Goal: Task Accomplishment & Management: Complete application form

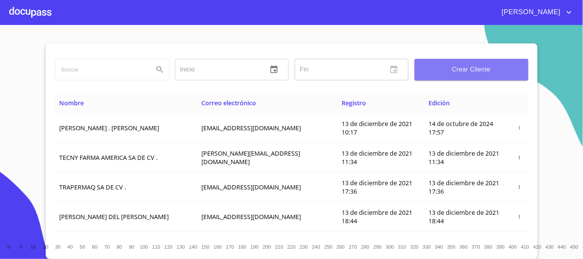
click at [477, 69] on span "Crear Cliente" at bounding box center [471, 69] width 101 height 11
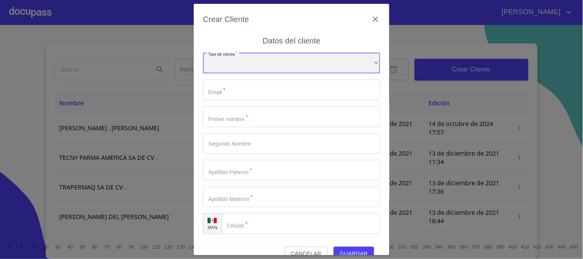
click at [282, 63] on div "​" at bounding box center [291, 63] width 177 height 21
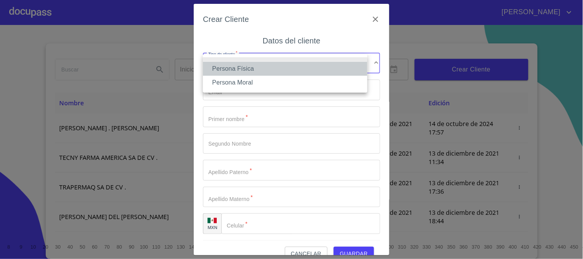
click at [277, 67] on li "Persona Física" at bounding box center [285, 69] width 164 height 14
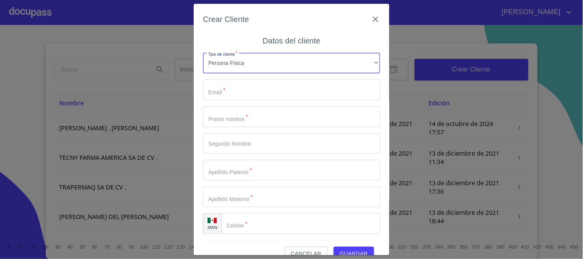
click at [259, 86] on input "Tipo de cliente   *" at bounding box center [291, 90] width 177 height 21
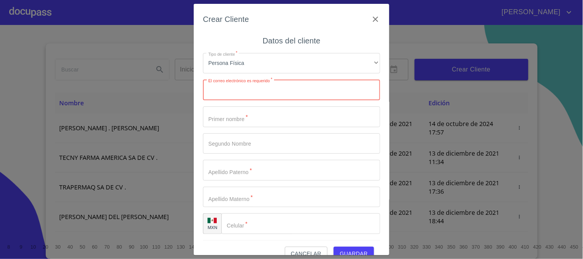
click at [259, 91] on input "Tipo de cliente   *" at bounding box center [291, 90] width 177 height 21
paste input "[EMAIL_ADDRESS][DOMAIN_NAME]"
type input "[EMAIL_ADDRESS][DOMAIN_NAME]"
click at [259, 121] on input "Tipo de cliente   *" at bounding box center [291, 116] width 177 height 21
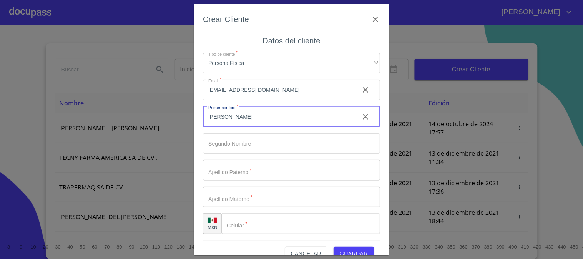
type input "[PERSON_NAME]"
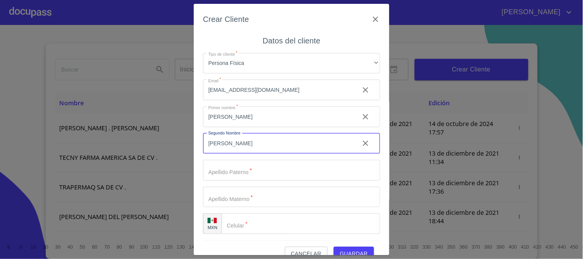
type input "[PERSON_NAME]"
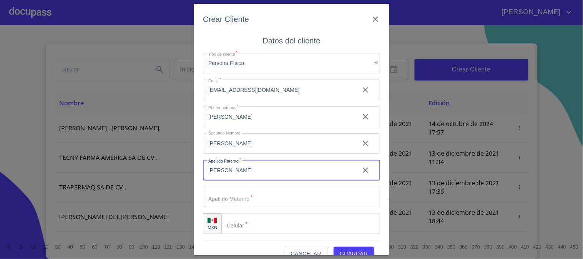
type input "[PERSON_NAME]"
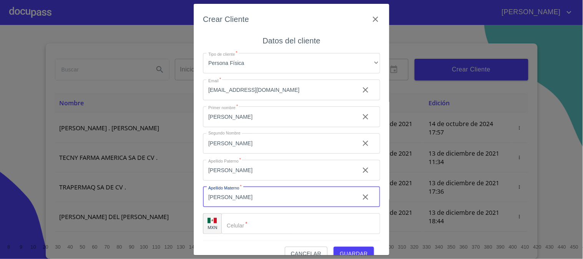
type input "[PERSON_NAME]"
click at [240, 230] on div "​" at bounding box center [300, 223] width 159 height 21
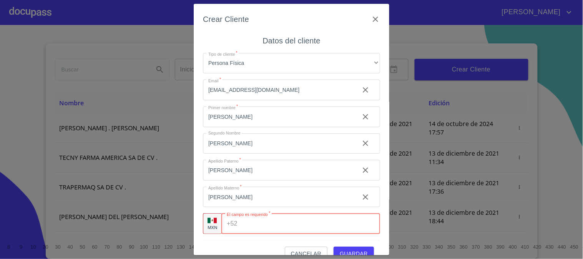
click at [276, 224] on input "Tipo de cliente   *" at bounding box center [309, 223] width 139 height 21
paste input "[PHONE_NUMBER]"
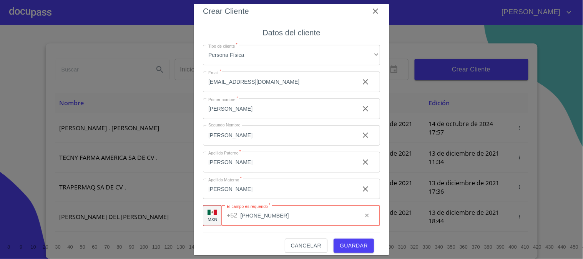
scroll to position [15, 0]
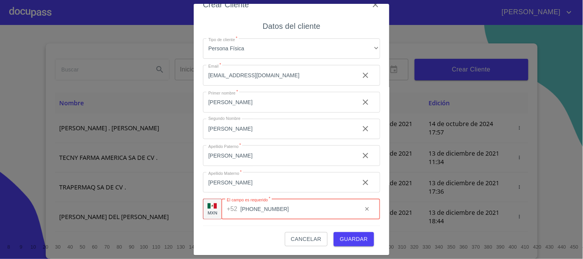
type input "[PHONE_NUMBER]"
click at [346, 234] on span "Guardar" at bounding box center [354, 239] width 28 height 10
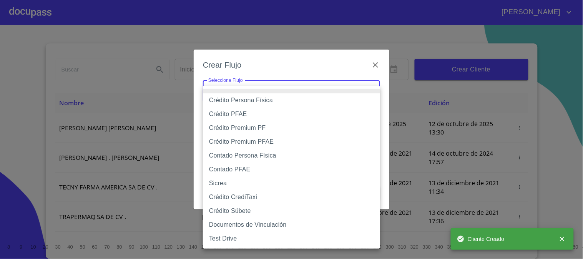
click at [286, 87] on body "[PERSON_NAME] ​ Fin ​ Crear Cliente Nombre Correo electrónico Registro Edición …" at bounding box center [291, 129] width 583 height 259
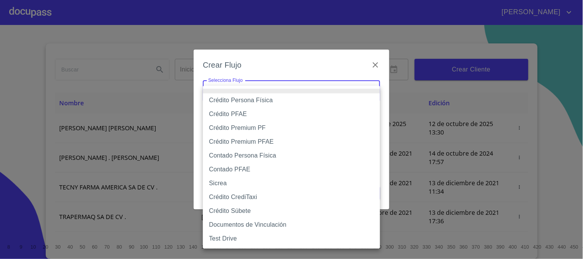
click at [278, 102] on li "Crédito Persona Física" at bounding box center [291, 100] width 177 height 14
type input "61b033e49b8c202ad5bb7912"
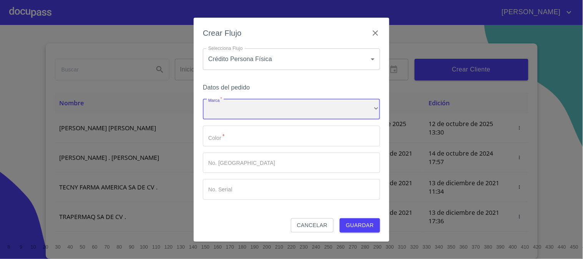
click at [244, 104] on div "​" at bounding box center [291, 109] width 177 height 21
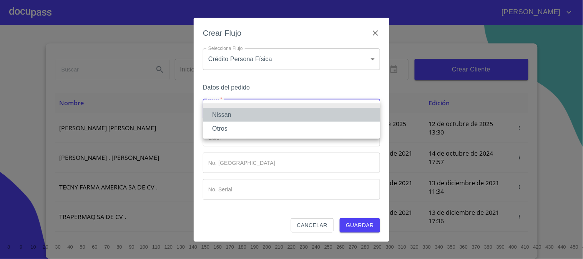
click at [248, 114] on li "Nissan" at bounding box center [291, 115] width 177 height 14
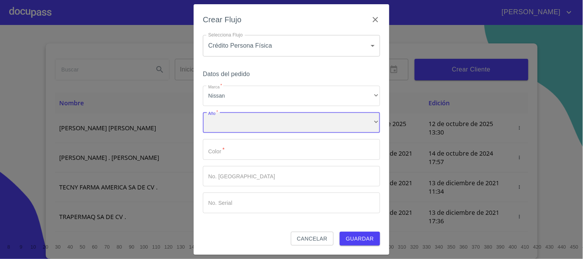
click at [241, 127] on div "​" at bounding box center [291, 122] width 177 height 21
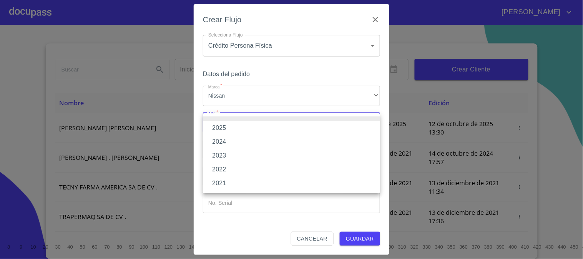
click at [240, 126] on li "2025" at bounding box center [291, 128] width 177 height 14
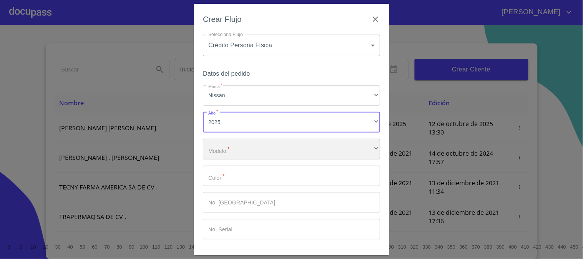
click at [235, 149] on div "​" at bounding box center [291, 149] width 177 height 21
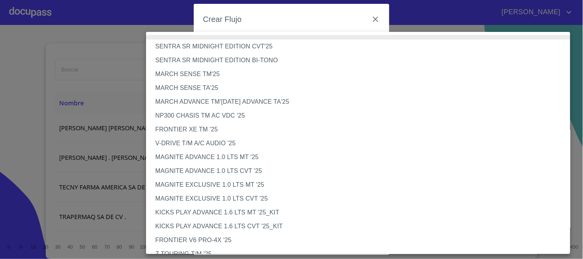
click at [227, 72] on li "MARCH SENSE TM'25" at bounding box center [361, 74] width 431 height 14
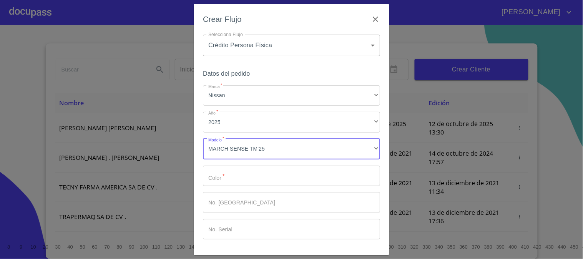
click at [282, 177] on input "Marca   *" at bounding box center [291, 176] width 177 height 21
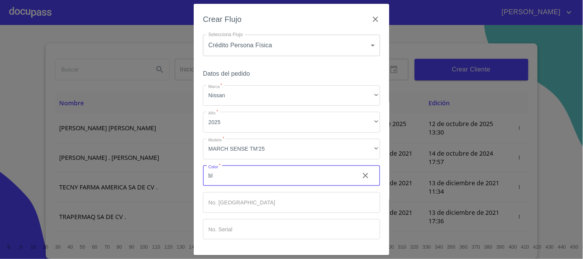
type input "b"
type input "B"
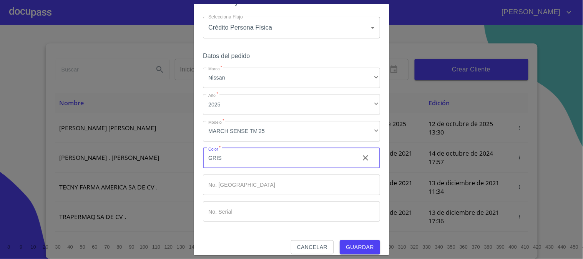
scroll to position [26, 0]
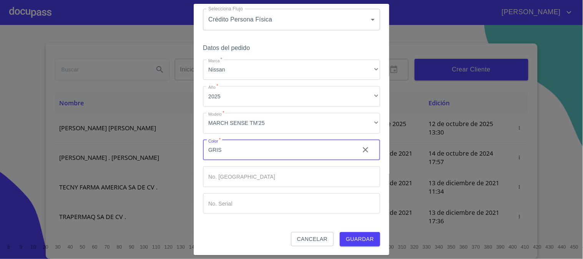
type input "GRIS"
click at [355, 240] on span "Guardar" at bounding box center [360, 239] width 28 height 10
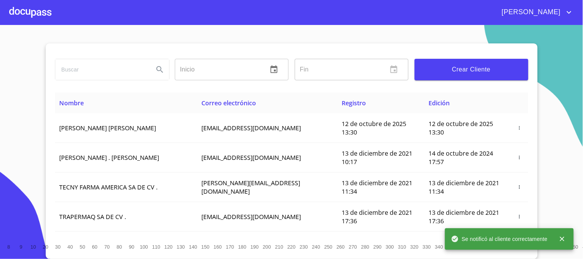
click at [30, 7] on div at bounding box center [30, 12] width 42 height 25
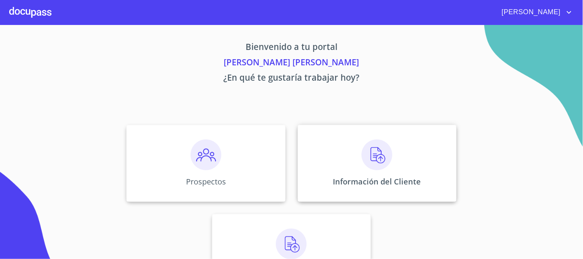
click at [351, 154] on div "Información del Cliente" at bounding box center [377, 163] width 159 height 77
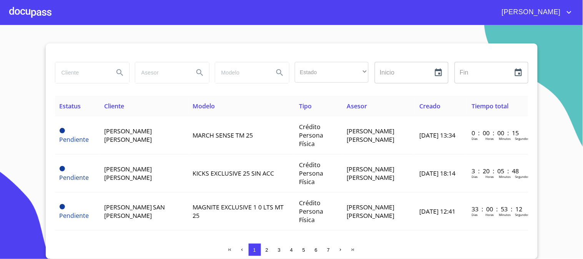
click at [581, 32] on section "Estado ​ ​ Inicio ​ Fin ​ Estatus Cliente Modelo Tipo Asesor Creado Tiempo tota…" at bounding box center [291, 142] width 583 height 234
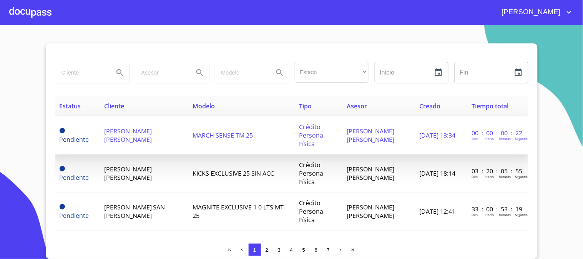
click at [151, 133] on span "[PERSON_NAME] [PERSON_NAME]" at bounding box center [128, 135] width 48 height 17
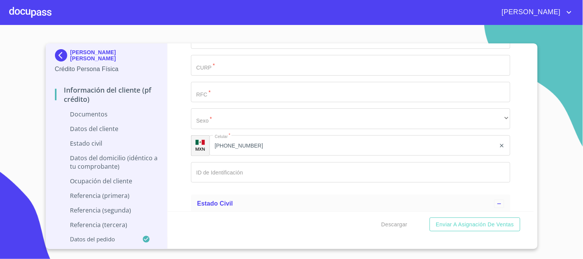
scroll to position [1152, 0]
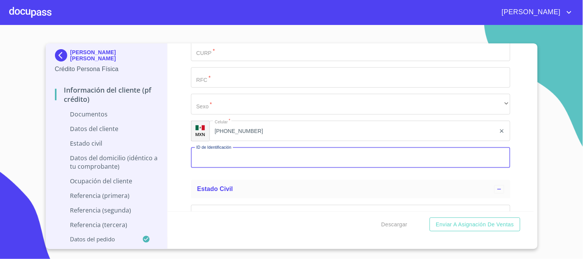
click at [273, 149] on input "Documento de identificación   *" at bounding box center [350, 157] width 319 height 21
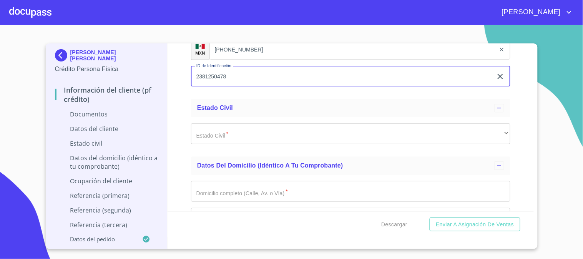
scroll to position [1238, 0]
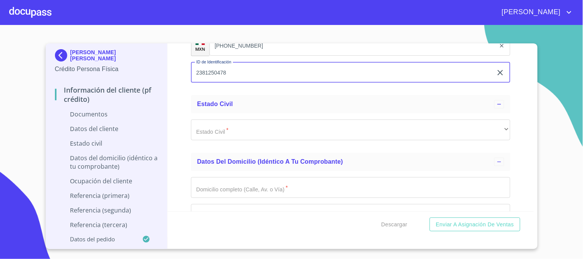
type input "2381250478"
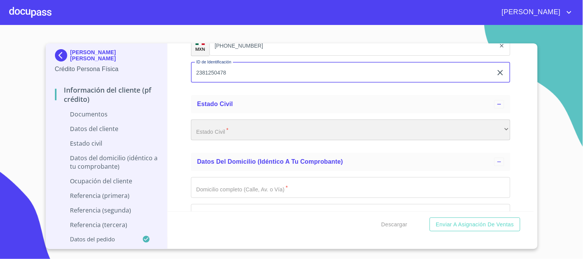
click at [232, 134] on div "​" at bounding box center [350, 129] width 319 height 21
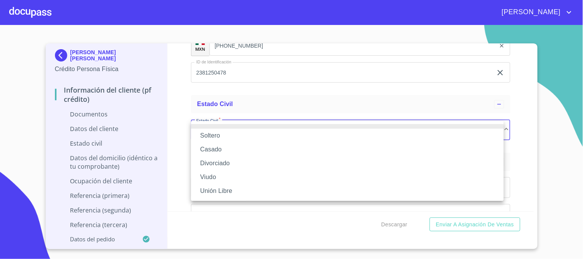
click at [233, 136] on li "Soltero" at bounding box center [347, 136] width 313 height 14
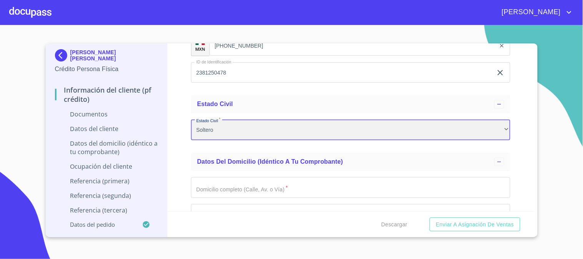
scroll to position [1323, 0]
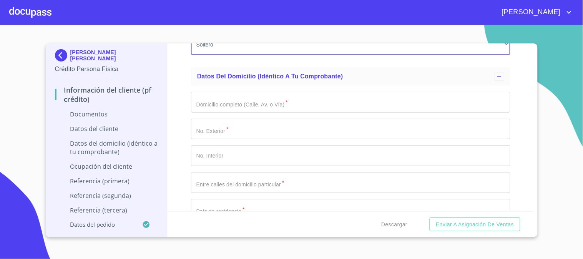
click at [264, 107] on input "Documento de identificación   *" at bounding box center [350, 102] width 319 height 21
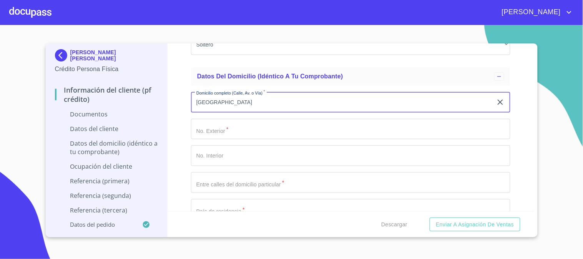
type input "[GEOGRAPHIC_DATA]"
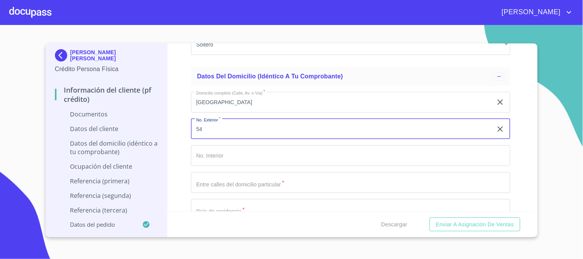
type input "54"
click at [268, 182] on input "Documento de identificación   *" at bounding box center [350, 182] width 319 height 21
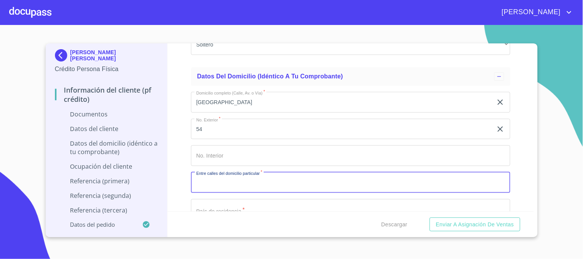
scroll to position [1366, 0]
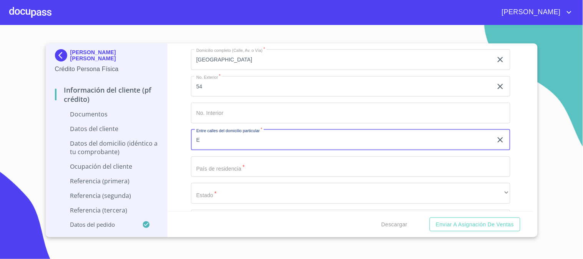
type input "E"
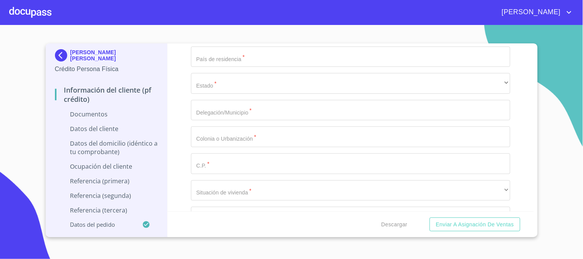
scroll to position [1493, 0]
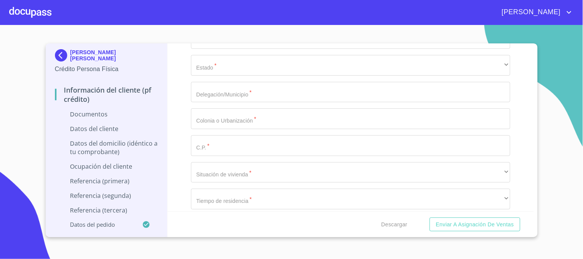
click at [256, 147] on input "Documento de identificación   *" at bounding box center [350, 145] width 319 height 21
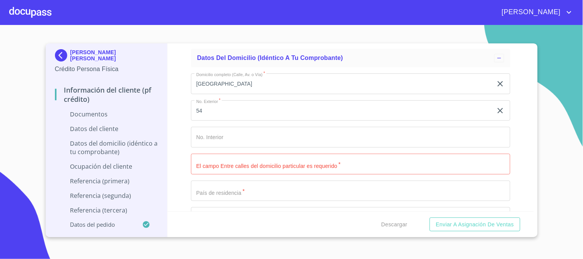
scroll to position [1323, 0]
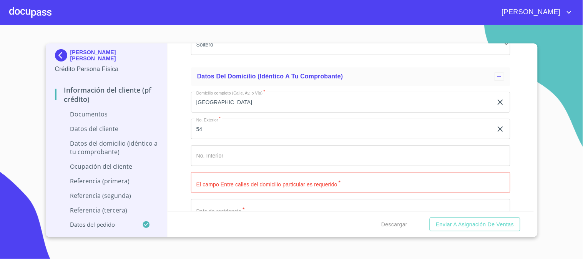
click at [260, 182] on input "Documento de identificación   *" at bounding box center [350, 182] width 319 height 21
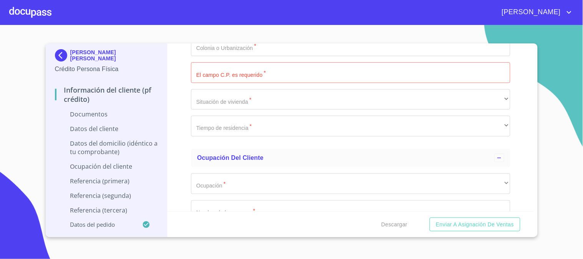
scroll to position [1579, 0]
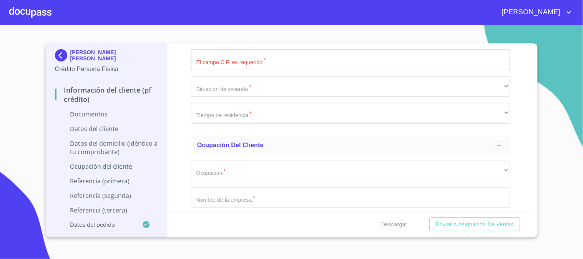
type input "LOAMS DE LOS LAURELES Y LOMA DE LSO CEREZOS"
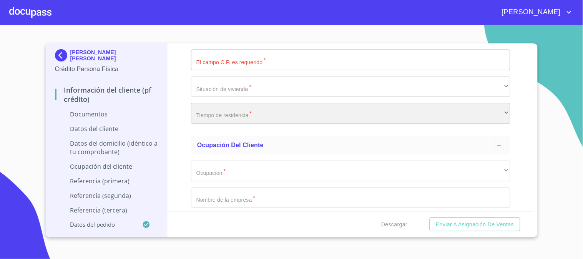
click at [283, 114] on div "​" at bounding box center [350, 113] width 319 height 21
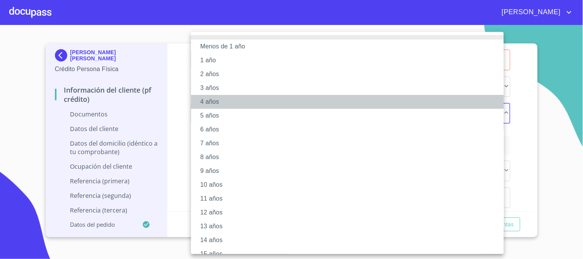
click at [247, 104] on li "4 años" at bounding box center [350, 102] width 319 height 14
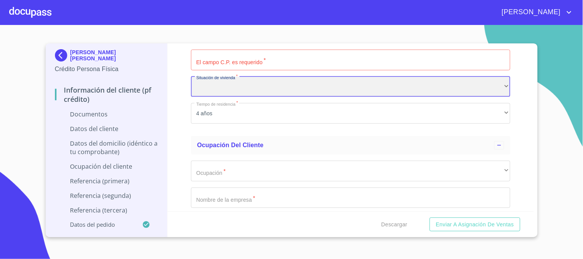
click at [270, 86] on div "​" at bounding box center [350, 86] width 319 height 21
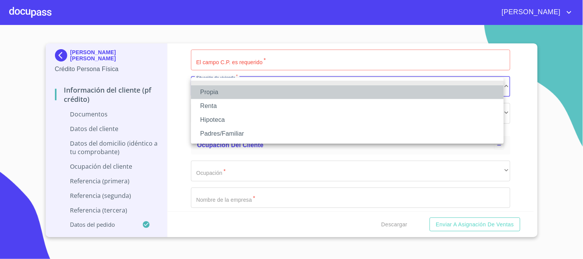
click at [271, 91] on li "Propia" at bounding box center [347, 92] width 313 height 14
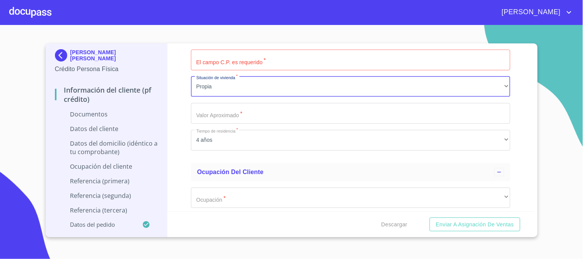
click at [277, 118] on input "Documento de identificación   *" at bounding box center [350, 113] width 319 height 21
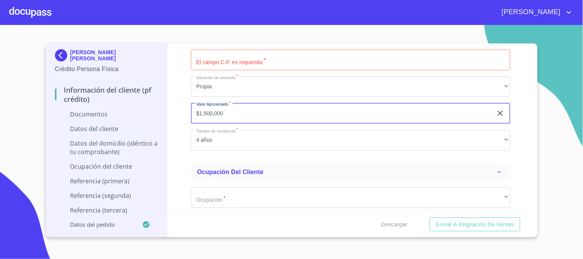
scroll to position [1622, 0]
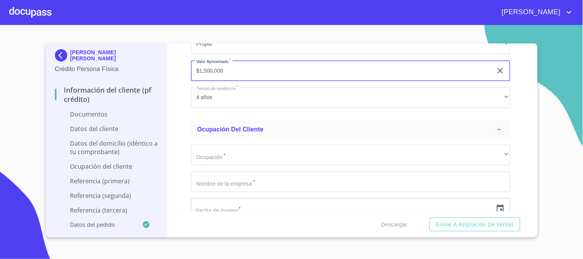
type input "$1,500,000"
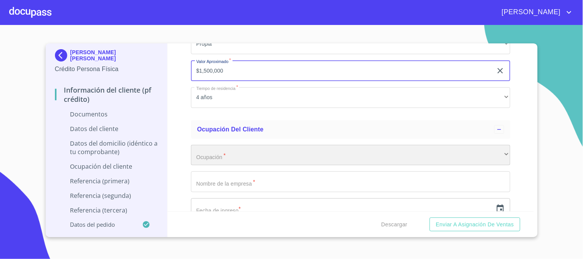
click at [267, 152] on div "​" at bounding box center [350, 155] width 319 height 21
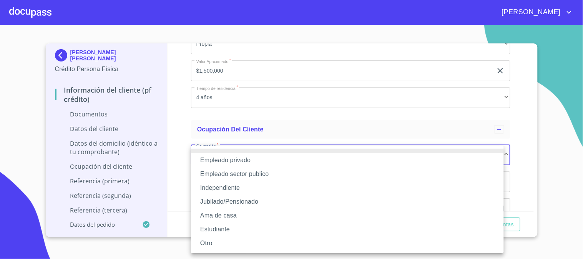
click at [272, 173] on li "Empleado sector publico" at bounding box center [347, 174] width 313 height 14
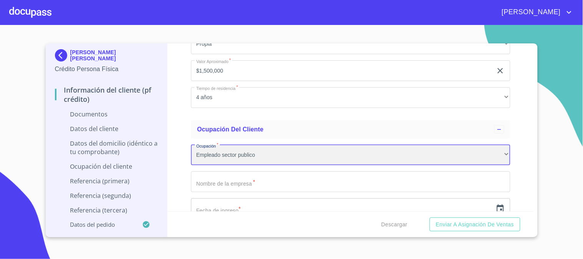
scroll to position [1707, 0]
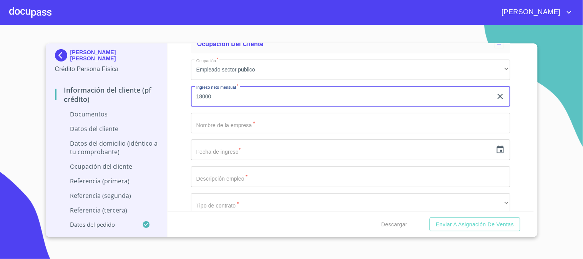
type input "18000"
click at [315, 122] on input "Documento de identificación   *" at bounding box center [350, 123] width 319 height 21
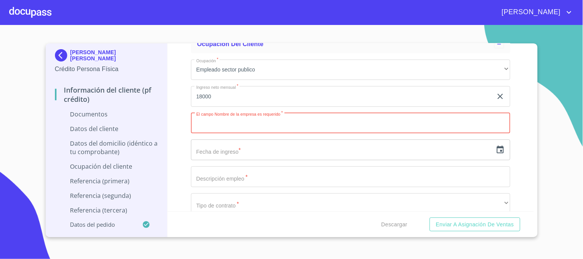
click at [299, 128] on input "Documento de identificación   *" at bounding box center [350, 123] width 319 height 21
paste input "INFEJAL"
type input "INFEJAL"
click at [198, 91] on input "18000" at bounding box center [342, 96] width 302 height 21
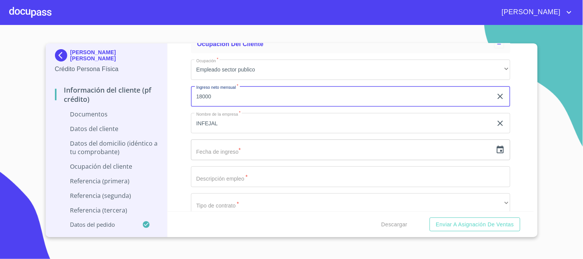
click at [183, 92] on div "Información del cliente (PF crédito) Documentos Documento de identificación   *…" at bounding box center [350, 127] width 366 height 168
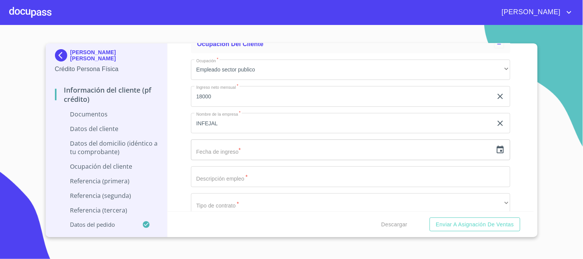
click at [366, 158] on input "text" at bounding box center [342, 149] width 302 height 21
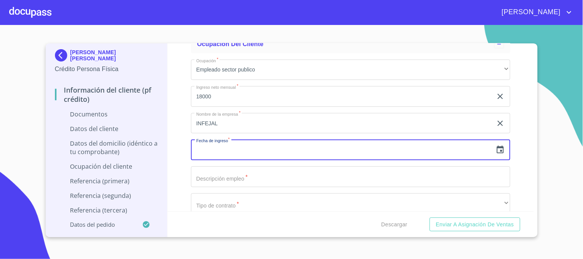
click at [497, 151] on icon "button" at bounding box center [500, 150] width 7 height 8
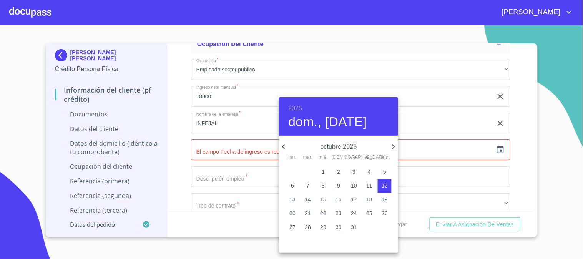
click at [291, 106] on h6 "2025" at bounding box center [295, 108] width 14 height 11
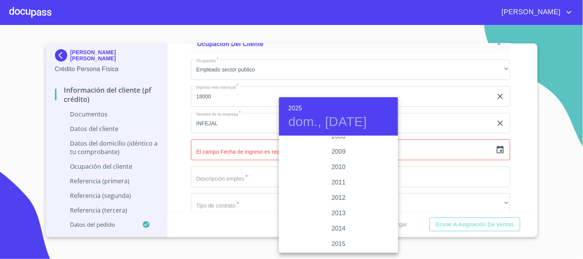
scroll to position [1277, 0]
click at [345, 186] on div "2011" at bounding box center [338, 188] width 119 height 15
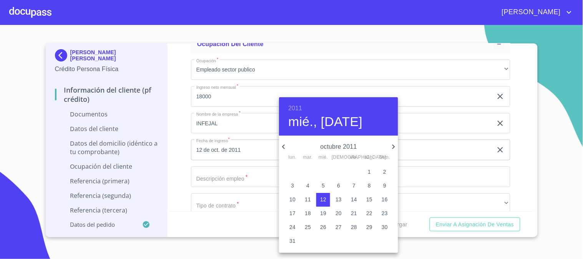
click at [287, 145] on icon "button" at bounding box center [283, 146] width 9 height 9
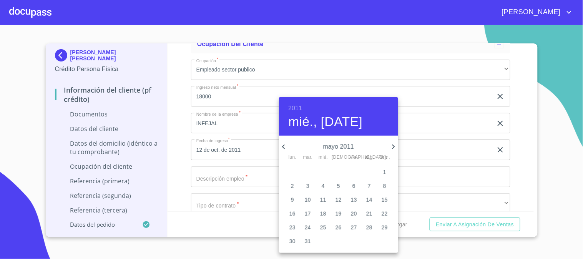
click at [287, 145] on icon "button" at bounding box center [283, 146] width 9 height 9
click at [293, 199] on p "14" at bounding box center [292, 200] width 6 height 8
type input "14 de mar. de 2011"
click at [172, 161] on div at bounding box center [291, 129] width 583 height 259
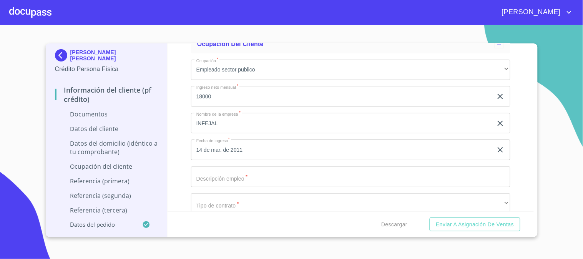
scroll to position [1750, 0]
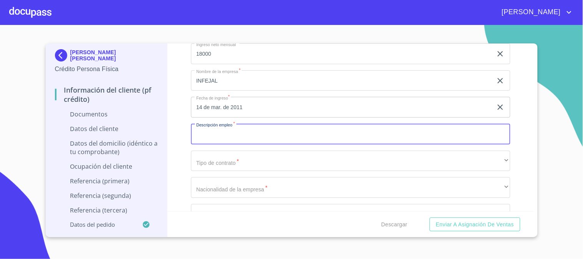
click at [260, 138] on input "Documento de identificación   *" at bounding box center [350, 134] width 319 height 21
click at [308, 133] on input "Documento de identificación   *" at bounding box center [350, 134] width 319 height 21
type input "s"
type input "SUPERVISOR DE OBRA ELECTRICA"
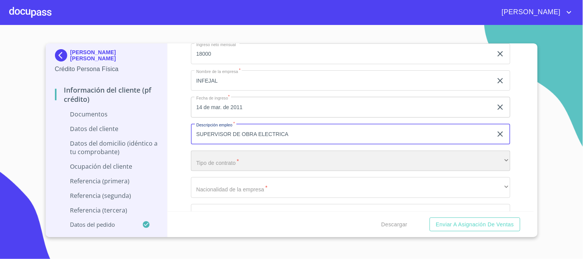
click at [212, 166] on div "​" at bounding box center [350, 161] width 319 height 21
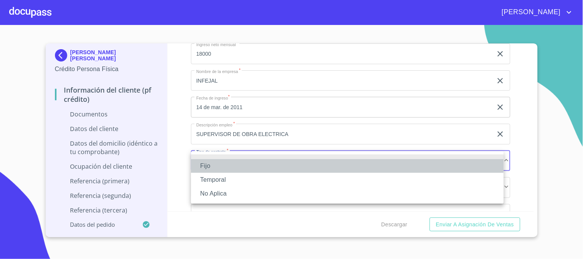
click at [215, 167] on li "Fijo" at bounding box center [347, 166] width 313 height 14
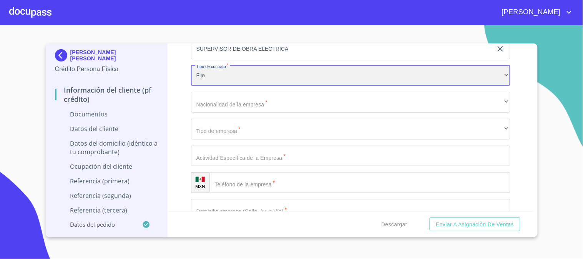
scroll to position [1878, 0]
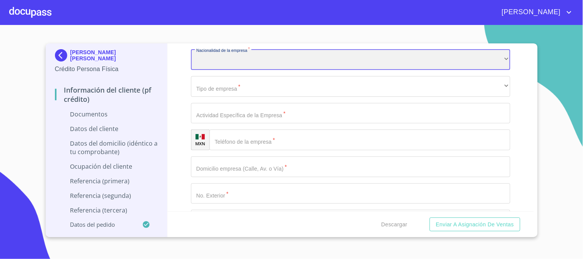
click at [242, 64] on div "​" at bounding box center [350, 59] width 319 height 21
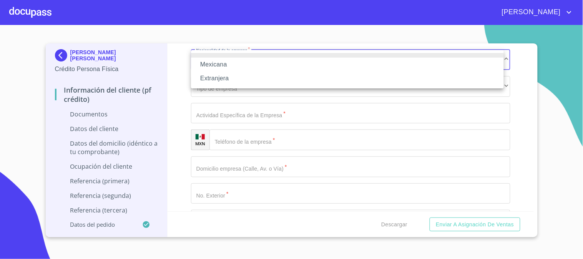
click at [242, 64] on li "Mexicana" at bounding box center [347, 65] width 313 height 14
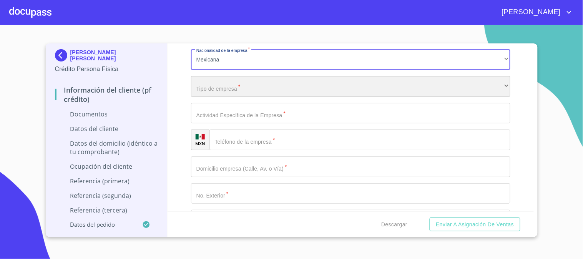
click at [239, 89] on div "​" at bounding box center [350, 86] width 319 height 21
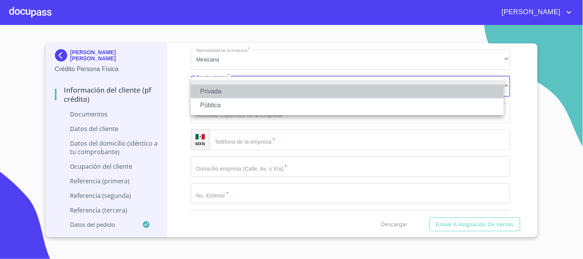
click at [239, 91] on li "Privada" at bounding box center [347, 92] width 313 height 14
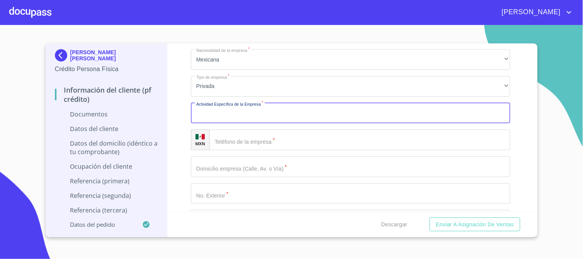
click at [254, 114] on input "Documento de identificación   *" at bounding box center [350, 113] width 319 height 21
type input "CONSTRUCCION DE ESCUELAS PUBLICAS"
click at [323, 133] on input "Documento de identificación   *" at bounding box center [359, 139] width 301 height 21
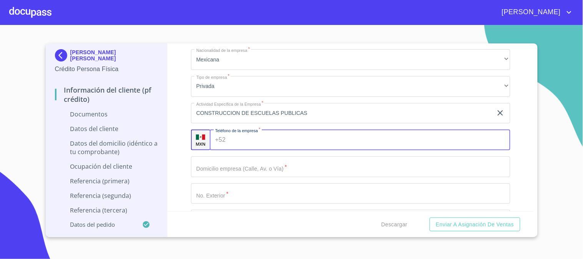
click at [310, 140] on input "Documento de identificación   *" at bounding box center [370, 139] width 282 height 21
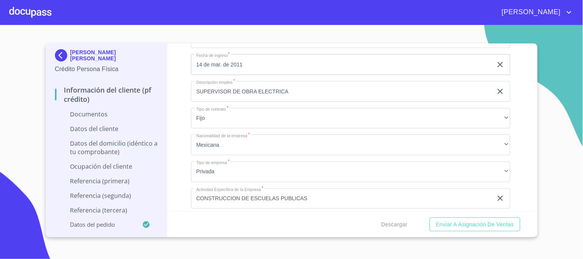
scroll to position [1835, 0]
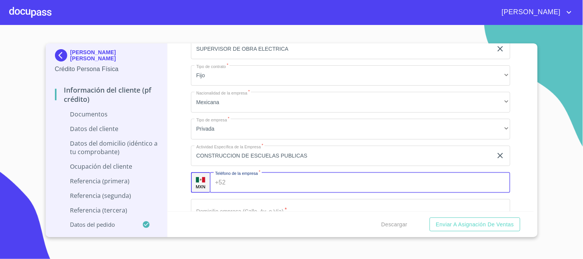
click at [289, 185] on input "Documento de identificación   *" at bounding box center [370, 182] width 282 height 21
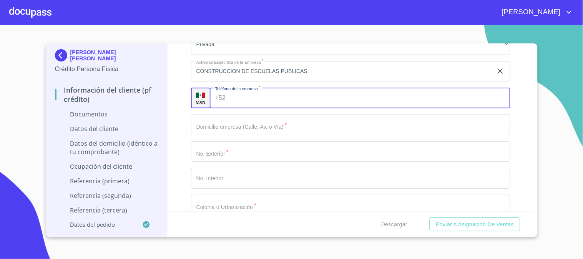
scroll to position [1921, 0]
click at [296, 96] on input "Documento de identificación   *" at bounding box center [370, 96] width 282 height 21
click at [312, 119] on input "Documento de identificación   *" at bounding box center [350, 123] width 319 height 21
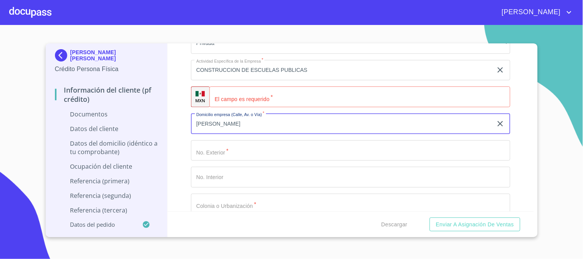
type input "[PERSON_NAME]"
click at [325, 140] on input "Documento de identificación   *" at bounding box center [350, 150] width 319 height 21
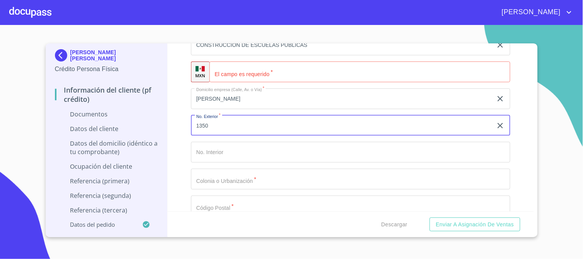
scroll to position [1963, 0]
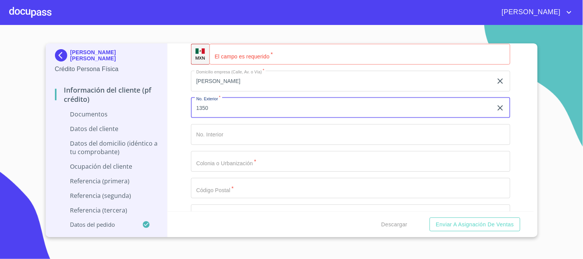
type input "1350"
click at [288, 167] on input "Documento de identificación   *" at bounding box center [350, 161] width 319 height 21
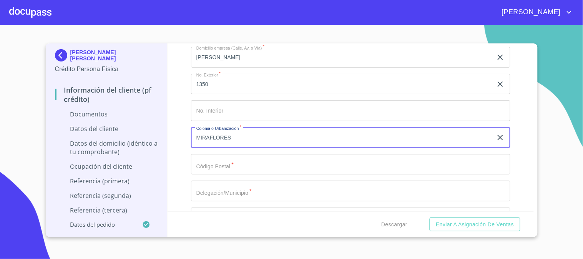
scroll to position [2006, 0]
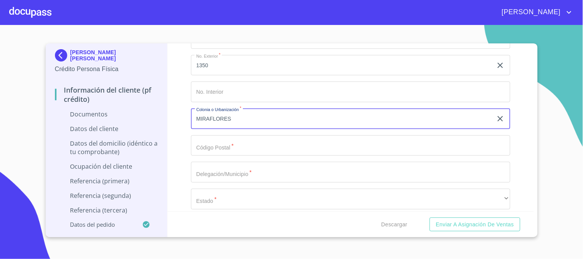
type input "MIRAFLORES"
click at [246, 146] on input "Documento de identificación   *" at bounding box center [350, 145] width 319 height 21
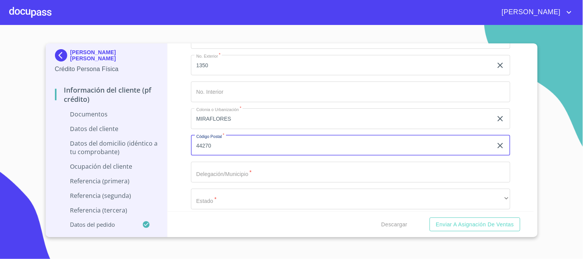
type input "44270"
click at [245, 175] on input "Documento de identificación   *" at bounding box center [350, 172] width 319 height 21
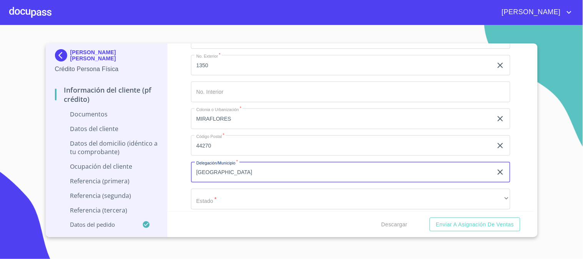
scroll to position [2091, 0]
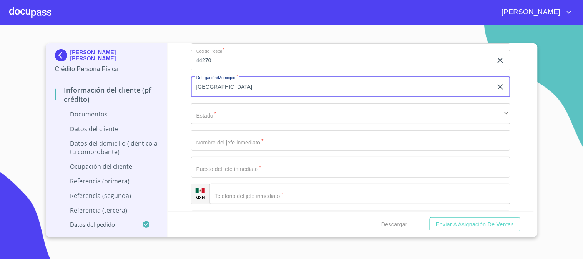
type input "[GEOGRAPHIC_DATA]"
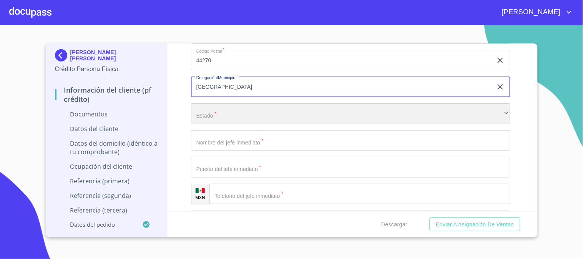
click at [241, 111] on div "​" at bounding box center [350, 113] width 319 height 21
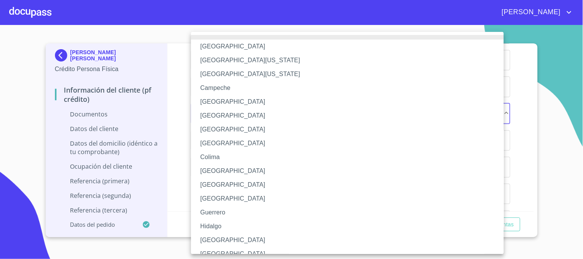
click at [235, 241] on li "[GEOGRAPHIC_DATA]" at bounding box center [350, 240] width 319 height 14
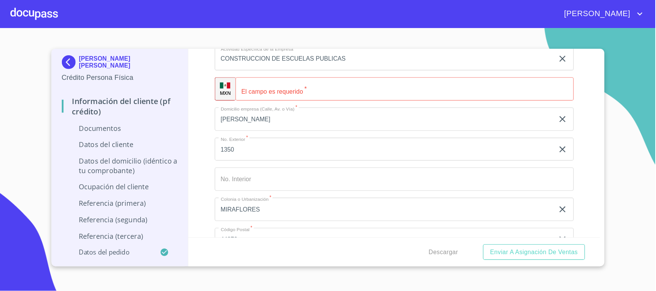
scroll to position [1921, 0]
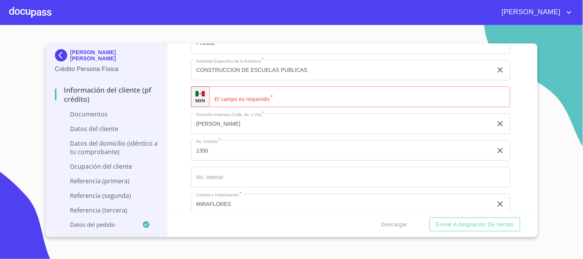
click at [267, 104] on input "Documento de identificación   *" at bounding box center [359, 96] width 301 height 21
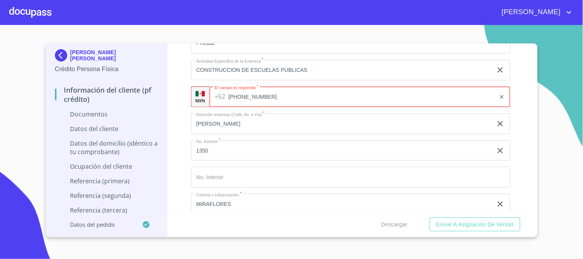
drag, startPoint x: 271, startPoint y: 100, endPoint x: 221, endPoint y: 93, distance: 50.7
click at [221, 93] on div "[PHONE_NUMBER] ​" at bounding box center [359, 96] width 301 height 21
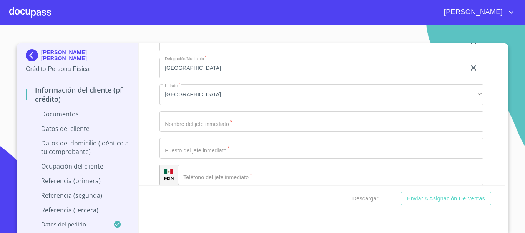
scroll to position [2113, 0]
type input "[PHONE_NUMBER]"
click at [226, 166] on input "Documento de identificación   *" at bounding box center [330, 172] width 305 height 21
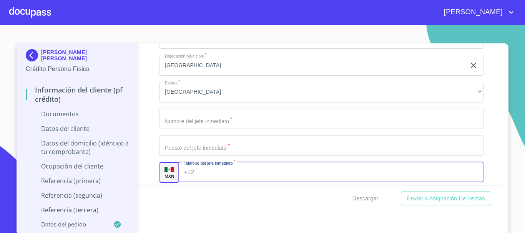
paste input "[PHONE_NUMBER]"
type input "[PHONE_NUMBER]"
click at [149, 115] on div "Información del cliente (PF crédito) Documentos Documento de identificación   *…" at bounding box center [322, 114] width 366 height 142
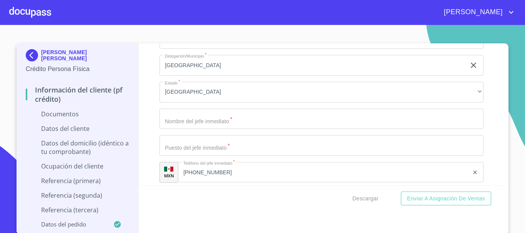
click at [236, 124] on input "Documento de identificación   *" at bounding box center [321, 119] width 324 height 21
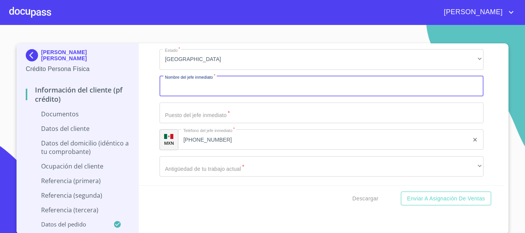
scroll to position [2189, 0]
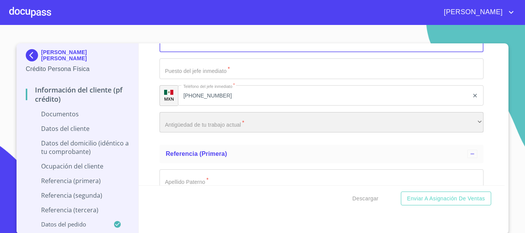
click at [278, 126] on div "​" at bounding box center [321, 122] width 324 height 21
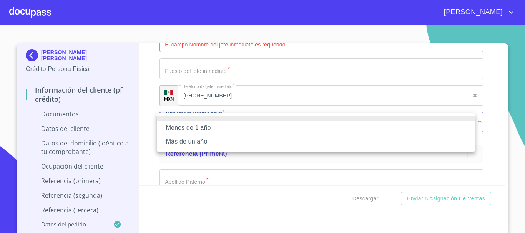
click at [232, 139] on li "Más de un año" at bounding box center [316, 142] width 318 height 14
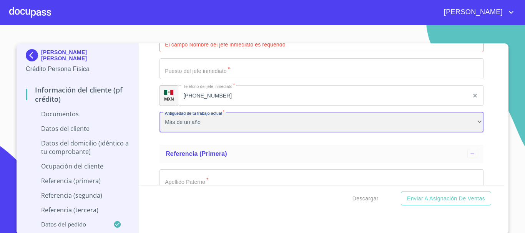
scroll to position [2151, 0]
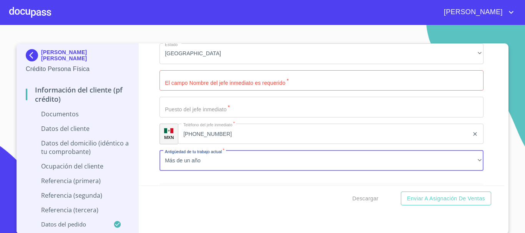
click at [204, 85] on input "Documento de identificación   *" at bounding box center [321, 80] width 324 height 21
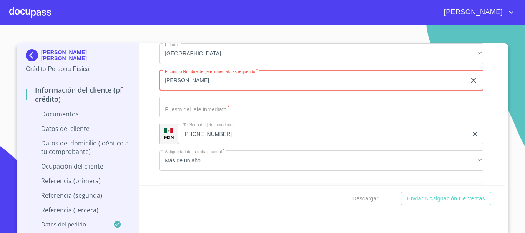
type input "[PERSON_NAME]"
click at [222, 101] on input "Documento de identificación   *" at bounding box center [321, 107] width 324 height 21
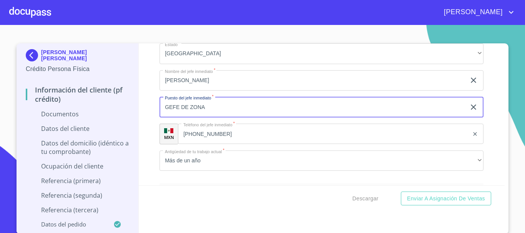
type input "GEFE DE ZONA"
click at [210, 78] on input "[PERSON_NAME]" at bounding box center [312, 80] width 306 height 21
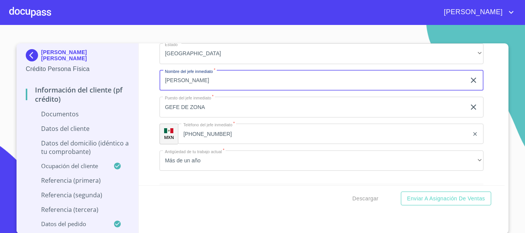
type input "[PERSON_NAME]"
click at [488, 77] on div "Información del cliente (PF crédito) Documentos Documento de identificación   *…" at bounding box center [322, 114] width 366 height 142
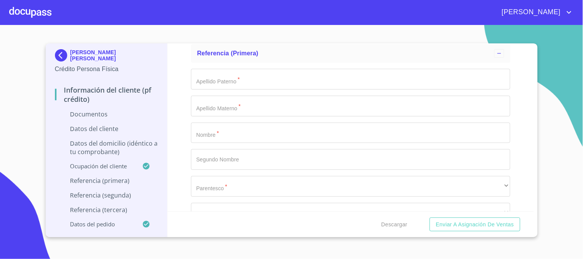
scroll to position [2305, 0]
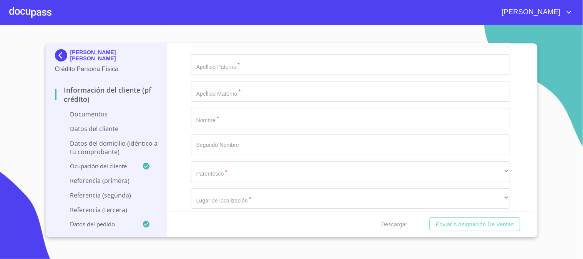
click at [249, 117] on input "Documento de identificación   *" at bounding box center [350, 118] width 319 height 21
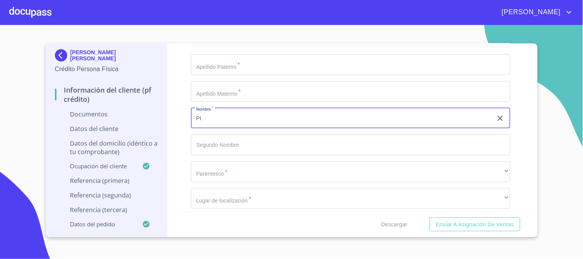
type input "P"
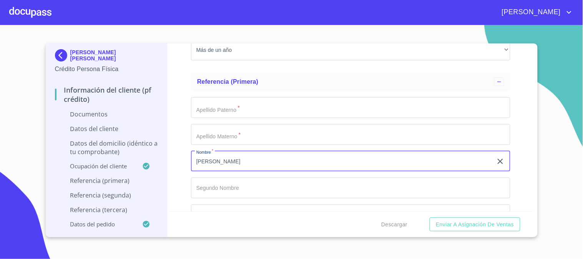
type input "[PERSON_NAME]"
click at [294, 104] on input "Documento de identificación   *" at bounding box center [350, 107] width 319 height 21
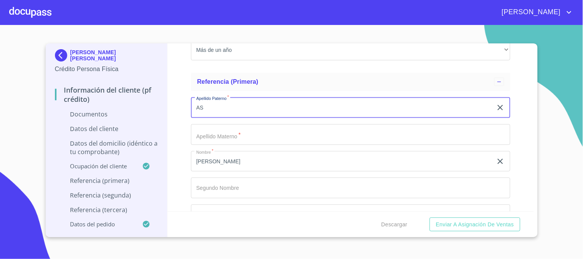
type input "A"
click at [258, 140] on input "Documento de identificación   *" at bounding box center [350, 134] width 319 height 21
click at [203, 106] on input "[PERSON_NAME]" at bounding box center [342, 107] width 302 height 21
type input "[PERSON_NAME]"
click at [247, 144] on div "Apellido [PERSON_NAME]   * [PERSON_NAME] ​ El campo Apellido Materno es requeri…" at bounding box center [350, 188] width 319 height 194
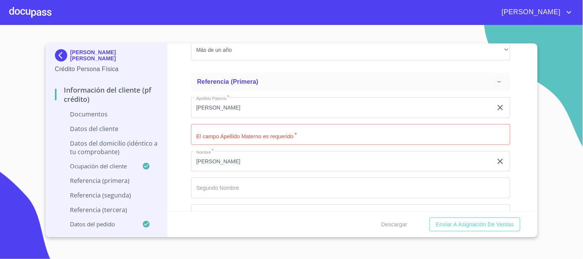
click at [251, 133] on input "Documento de identificación   *" at bounding box center [350, 134] width 319 height 21
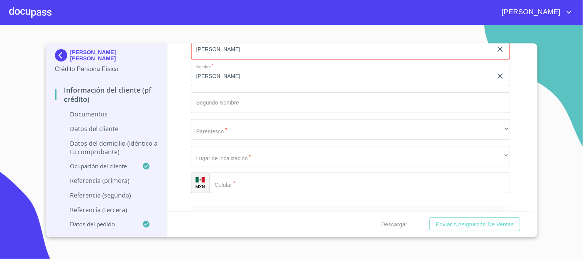
scroll to position [2347, 0]
type input "[PERSON_NAME]"
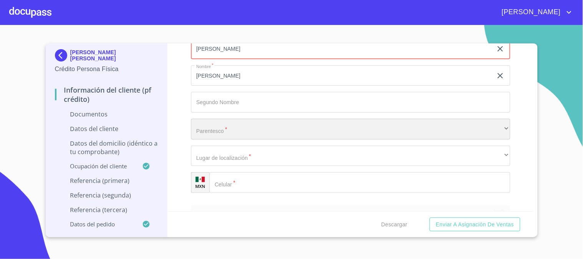
click at [235, 125] on div "​" at bounding box center [350, 129] width 319 height 21
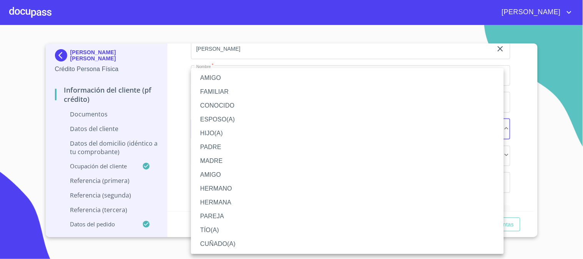
click at [234, 245] on li "CUÑADO(A)" at bounding box center [347, 244] width 313 height 14
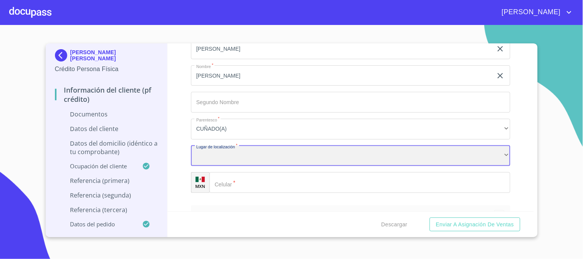
click at [239, 155] on div "​" at bounding box center [350, 156] width 319 height 21
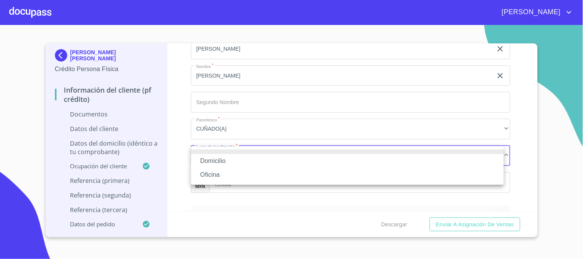
click at [241, 162] on li "Domicilio" at bounding box center [347, 161] width 313 height 14
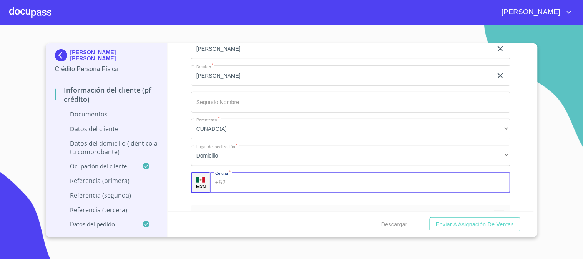
click at [268, 178] on input "Documento de identificación   *" at bounding box center [370, 182] width 282 height 21
type input "[PHONE_NUMBER]"
click at [181, 80] on div "Información del cliente (PF crédito) Documentos Documento de identificación   *…" at bounding box center [350, 127] width 366 height 168
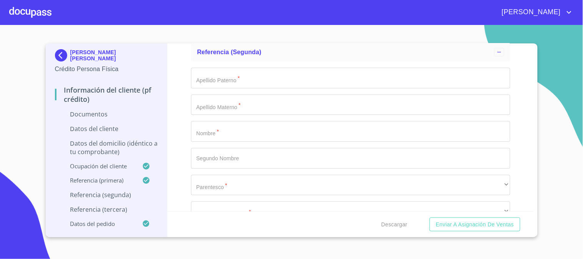
scroll to position [2518, 0]
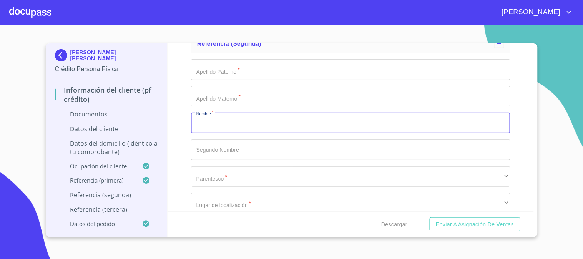
click at [247, 128] on input "Documento de identificación   *" at bounding box center [350, 123] width 319 height 21
type input "IVET"
click at [243, 74] on input "Documento de identificación   *" at bounding box center [350, 69] width 319 height 21
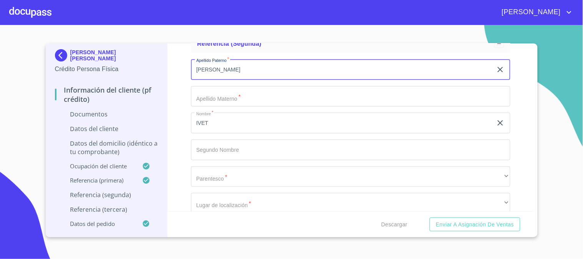
type input "[PERSON_NAME]"
click at [247, 98] on input "Documento de identificación   *" at bounding box center [350, 96] width 319 height 21
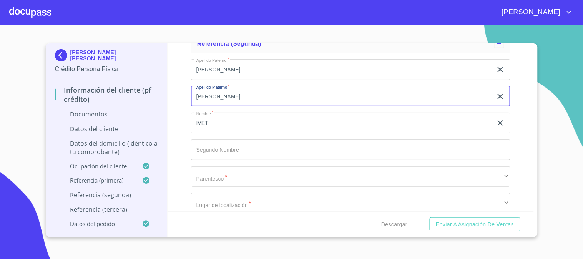
type input "[PERSON_NAME]"
click at [224, 126] on input "IVET" at bounding box center [342, 123] width 302 height 21
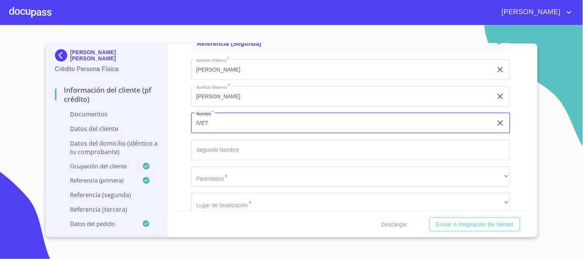
click at [202, 122] on input "IVET" at bounding box center [342, 123] width 302 height 21
type input "IVET"
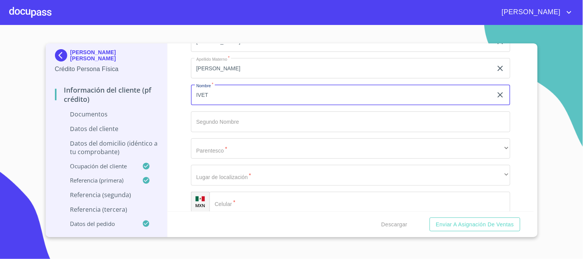
scroll to position [2560, 0]
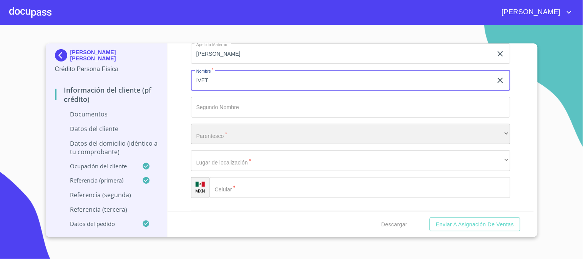
click at [235, 133] on div "​" at bounding box center [350, 134] width 319 height 21
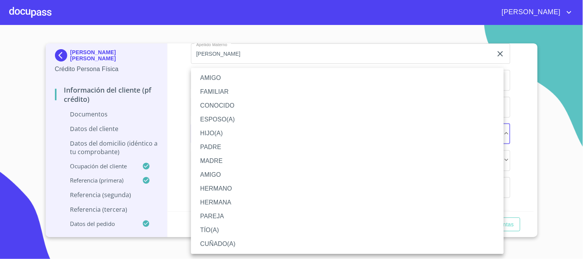
click at [240, 109] on li "CONOCIDO" at bounding box center [347, 106] width 313 height 14
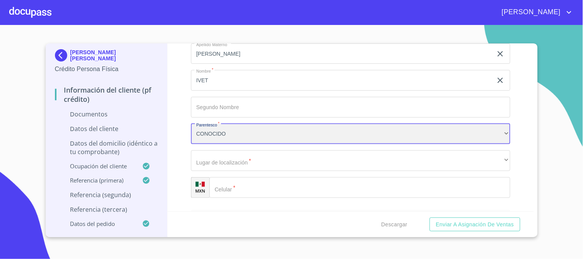
scroll to position [2603, 0]
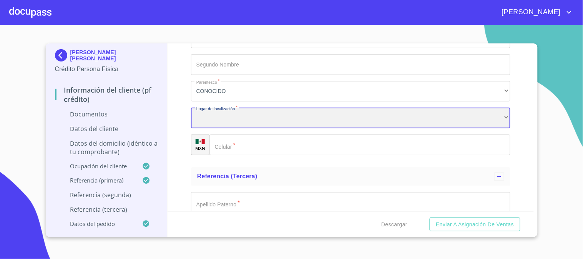
click at [247, 111] on div "​" at bounding box center [350, 118] width 319 height 21
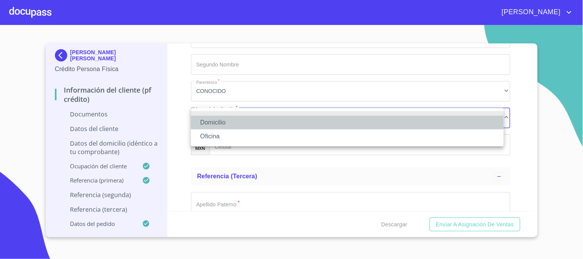
click at [247, 120] on li "Domicilio" at bounding box center [347, 123] width 313 height 14
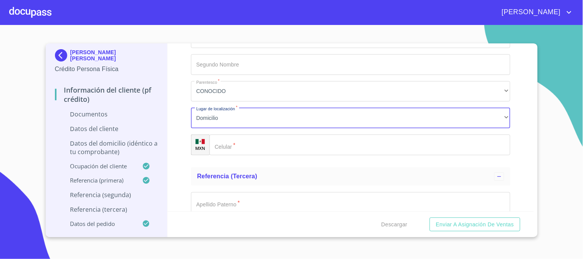
click at [258, 141] on input "Documento de identificación   *" at bounding box center [359, 144] width 301 height 21
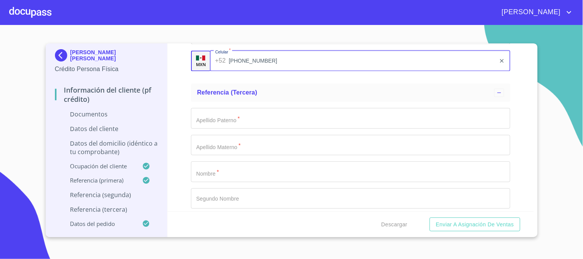
scroll to position [2689, 0]
type input "[PHONE_NUMBER]"
click at [182, 116] on div "Información del cliente (PF crédito) Documentos Documento de identificación   *…" at bounding box center [350, 127] width 366 height 168
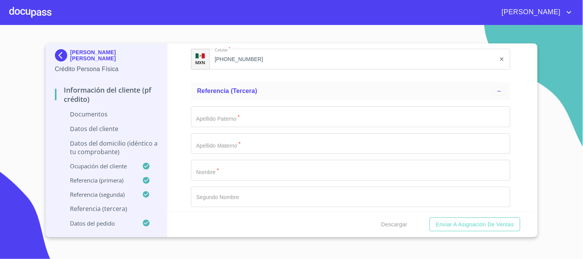
scroll to position [2731, 0]
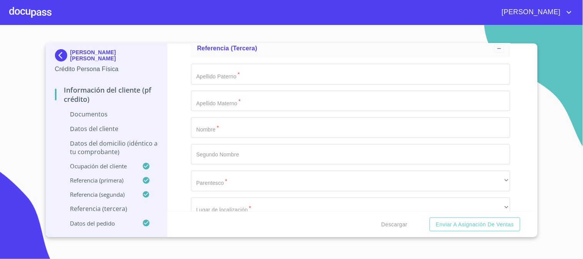
click at [242, 127] on input "Documento de identificación   *" at bounding box center [350, 127] width 319 height 21
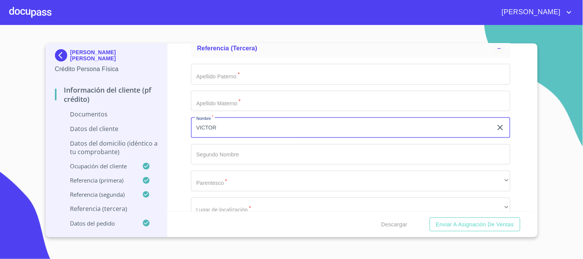
type input "VICTOR"
click at [340, 66] on input "Documento de identificación   *" at bounding box center [350, 74] width 319 height 21
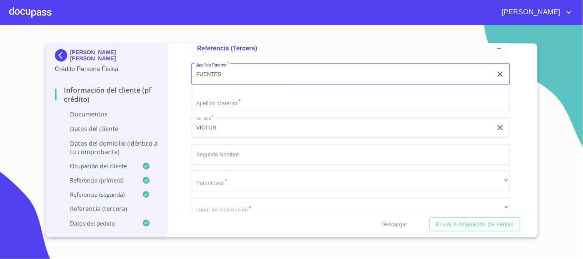
type input "FUENTES"
click at [338, 91] on input "Documento de identificación   *" at bounding box center [350, 101] width 319 height 21
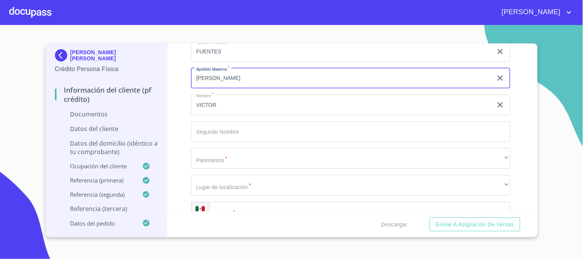
scroll to position [2817, 0]
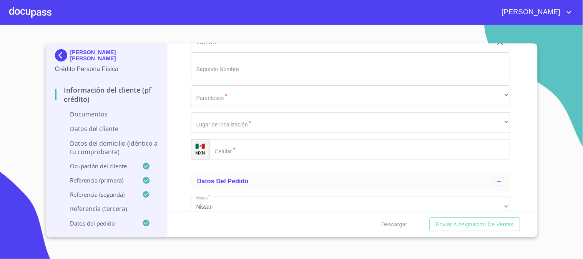
type input "[PERSON_NAME]"
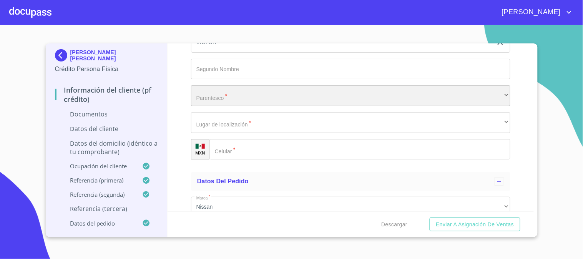
click at [288, 95] on div "​" at bounding box center [350, 95] width 319 height 21
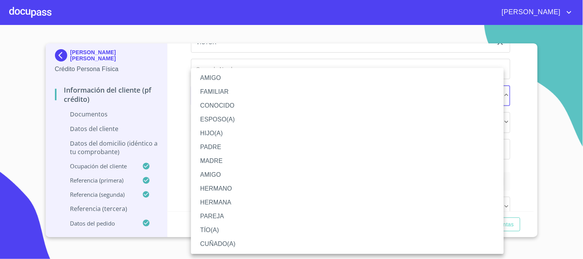
click at [251, 101] on li "CONOCIDO" at bounding box center [347, 106] width 313 height 14
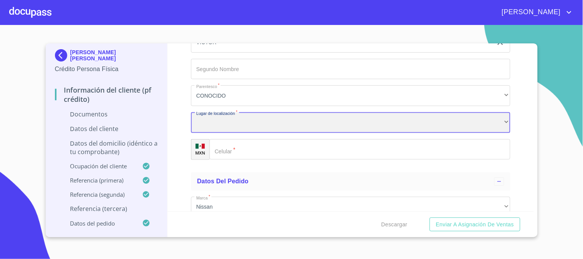
click at [251, 125] on div "​" at bounding box center [350, 122] width 319 height 21
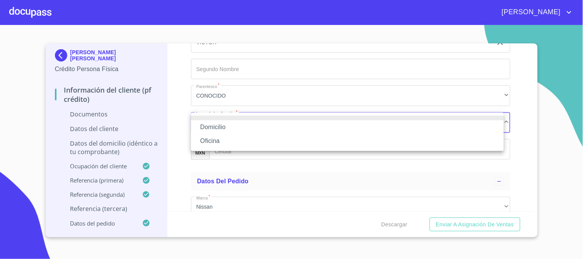
click at [250, 126] on li "Domicilio" at bounding box center [347, 127] width 313 height 14
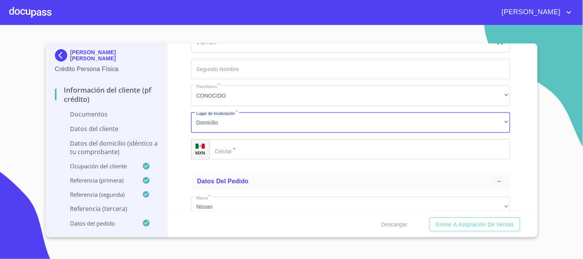
click at [257, 148] on input "Documento de identificación   *" at bounding box center [359, 149] width 301 height 21
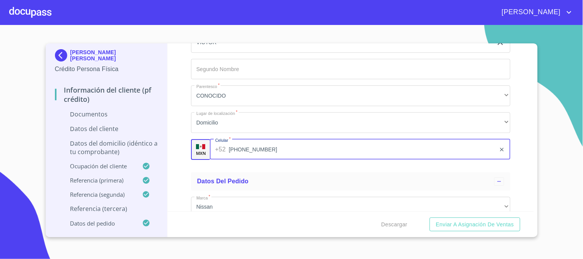
type input "[PHONE_NUMBER]"
click at [184, 169] on div "Información del cliente (PF crédito) Documentos Documento de identificación   *…" at bounding box center [350, 127] width 366 height 168
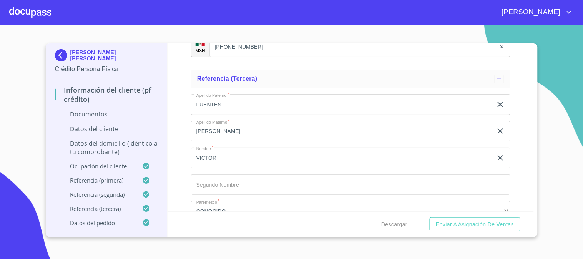
scroll to position [2646, 0]
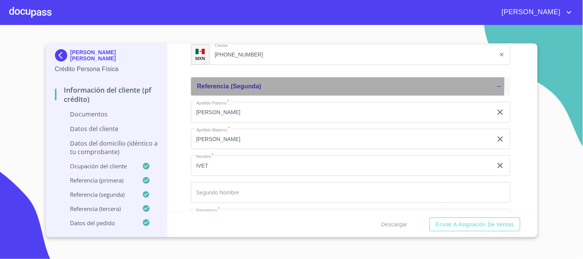
click at [207, 81] on div "Referencia (segunda)" at bounding box center [350, 86] width 319 height 18
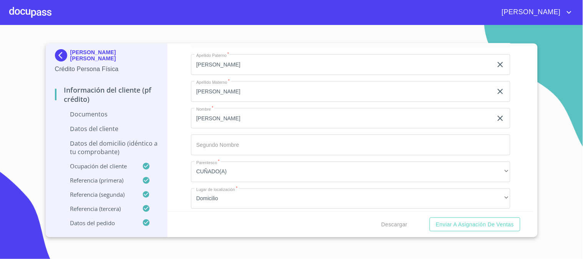
scroll to position [2262, 0]
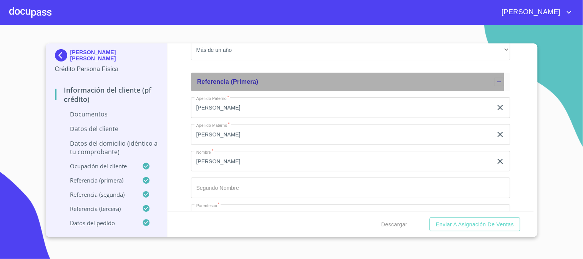
click at [234, 81] on span "Referencia (primera)" at bounding box center [227, 81] width 61 height 7
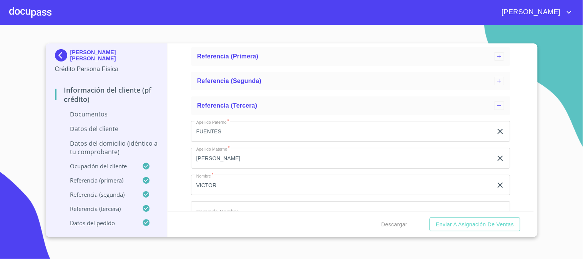
scroll to position [2305, 0]
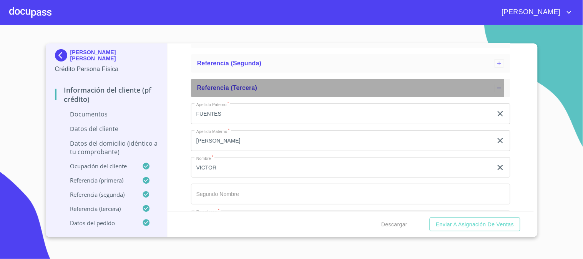
click at [231, 87] on span "Referencia (tercera)" at bounding box center [227, 88] width 60 height 7
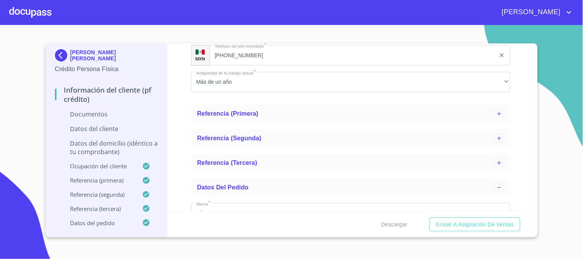
click at [113, 116] on p "Documentos" at bounding box center [106, 114] width 103 height 8
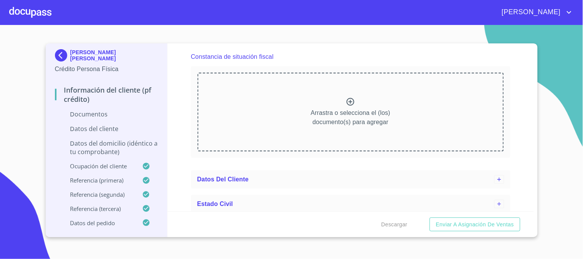
scroll to position [896, 0]
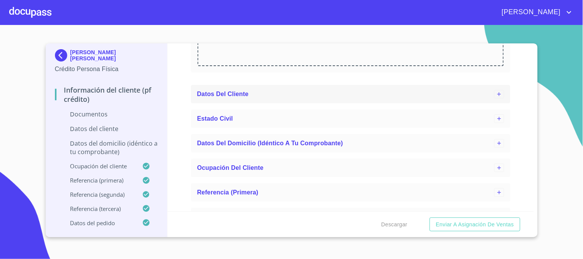
click at [254, 99] on div "Datos del cliente" at bounding box center [350, 94] width 319 height 18
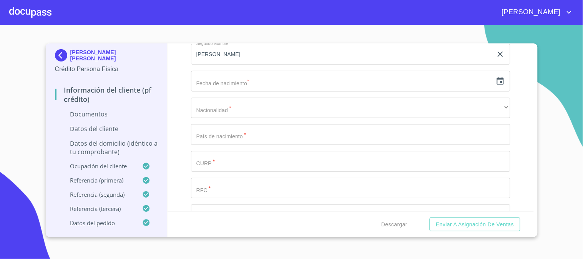
scroll to position [1067, 0]
click at [497, 54] on icon "button" at bounding box center [500, 56] width 7 height 8
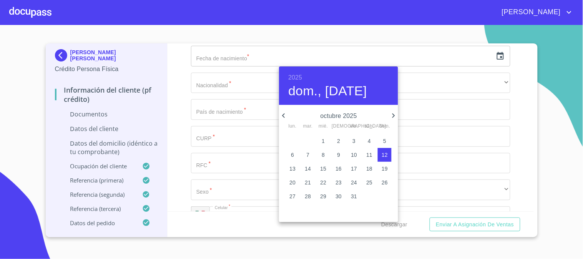
click at [297, 77] on h6 "2025" at bounding box center [295, 77] width 14 height 11
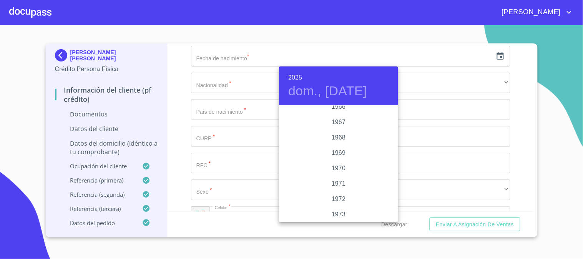
scroll to position [594, 0]
click at [342, 146] on div "1966" at bounding box center [338, 149] width 119 height 15
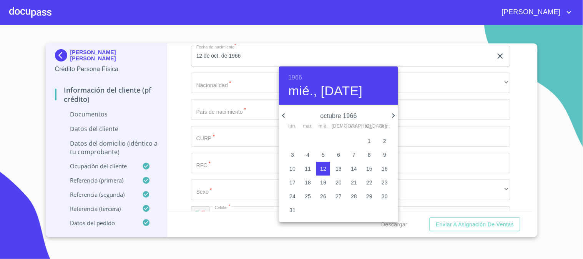
click at [283, 113] on icon "button" at bounding box center [283, 115] width 9 height 9
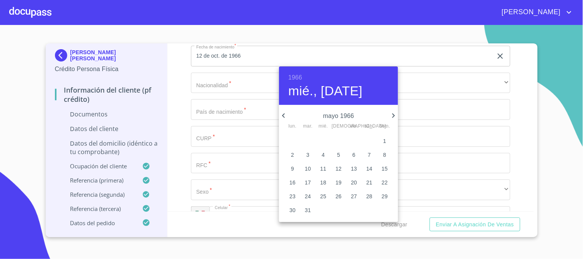
click at [283, 113] on icon "button" at bounding box center [283, 115] width 9 height 9
click at [368, 156] on p "12" at bounding box center [369, 155] width 6 height 8
type input "12 de mar. de 1966"
click at [369, 151] on p "12" at bounding box center [369, 155] width 6 height 8
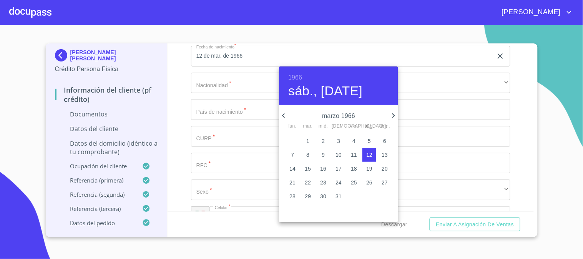
click at [234, 86] on div at bounding box center [291, 129] width 583 height 259
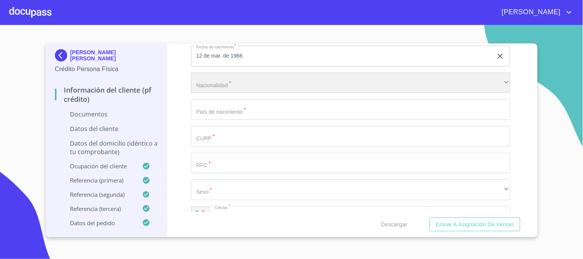
click at [233, 85] on div "​" at bounding box center [350, 83] width 319 height 21
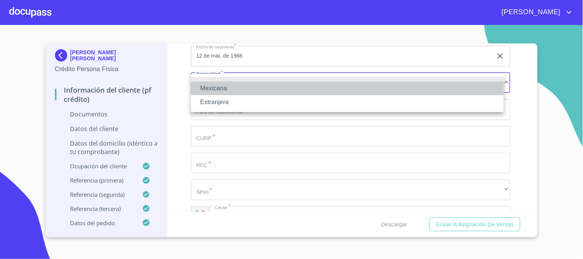
click at [234, 88] on li "Mexicana" at bounding box center [347, 88] width 313 height 14
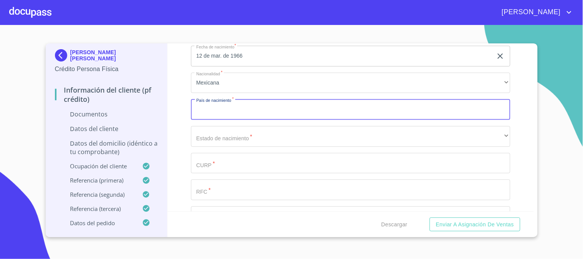
click at [262, 116] on input "Documento de identificación   *" at bounding box center [350, 109] width 319 height 21
type input "m"
type input "[GEOGRAPHIC_DATA]"
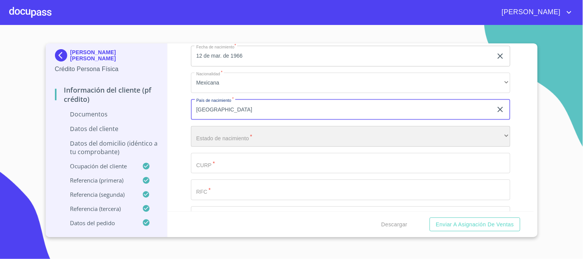
click at [211, 129] on div "​" at bounding box center [350, 136] width 319 height 21
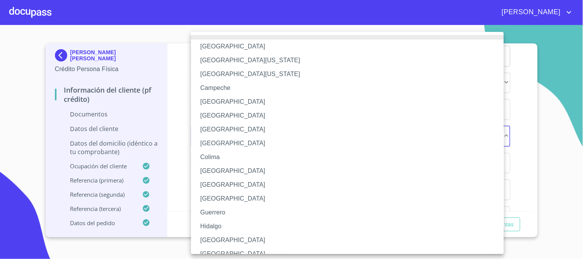
scroll to position [128, 0]
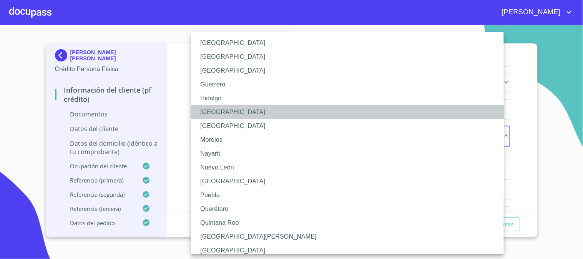
click at [222, 113] on li "[GEOGRAPHIC_DATA]" at bounding box center [350, 112] width 319 height 14
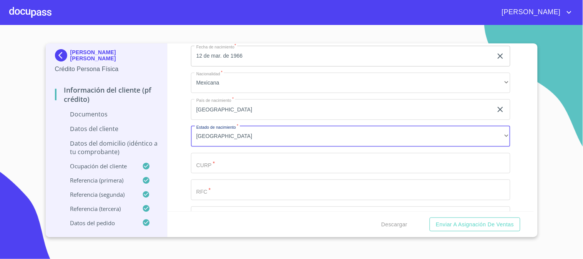
click at [234, 163] on input "Documento de identificación   *" at bounding box center [350, 163] width 319 height 21
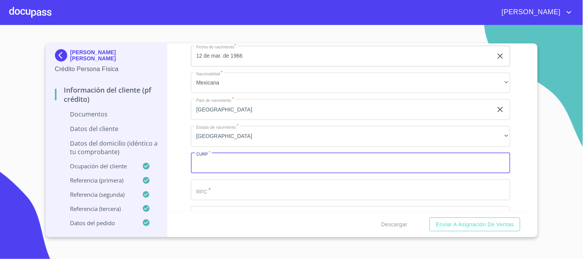
paste input "HIDA660312HJCNVL00"
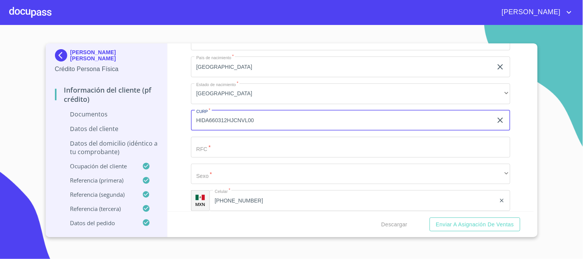
type input "HIDA660312HJCNVL00"
click at [235, 144] on input "Documento de identificación   *" at bounding box center [350, 147] width 319 height 21
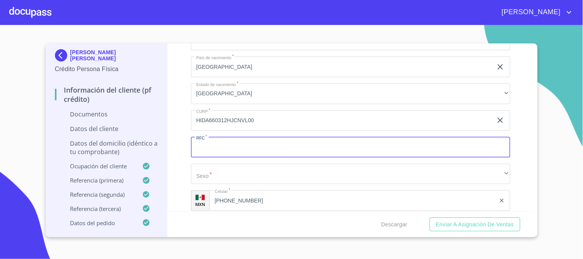
paste input "HIDA660312HJCNVL00"
drag, startPoint x: 255, startPoint y: 144, endPoint x: 227, endPoint y: 147, distance: 28.2
click at [227, 147] on input "HIDA660312HJCNVL00" at bounding box center [342, 147] width 302 height 21
click at [242, 148] on input "HIDA660312" at bounding box center [342, 147] width 302 height 21
paste input "C76"
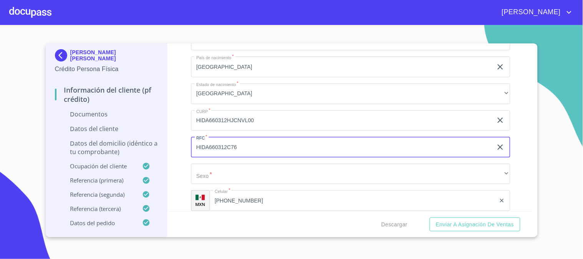
type input "HIDA660312C76"
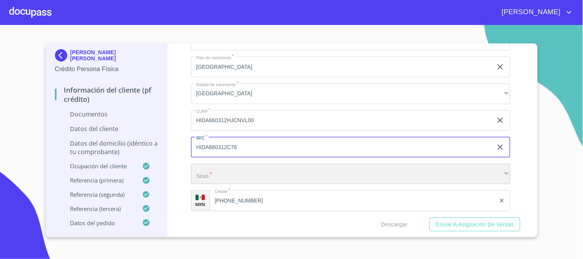
click at [257, 170] on div "​" at bounding box center [350, 174] width 319 height 21
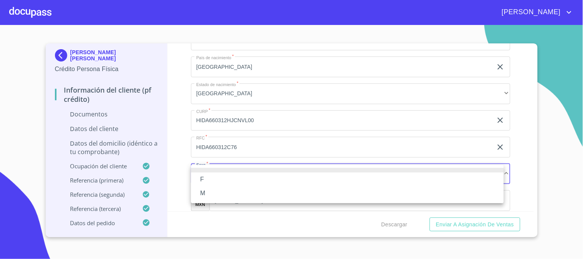
click at [247, 191] on li "M" at bounding box center [347, 193] width 313 height 14
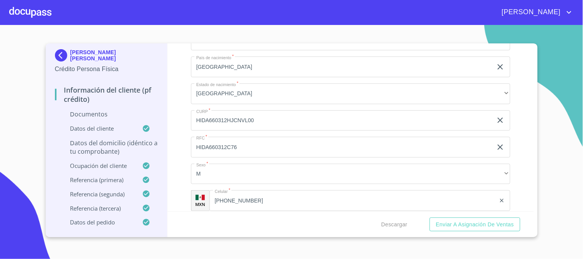
click at [186, 173] on div "Información del cliente (PF crédito) Documentos Documento de identificación   *…" at bounding box center [350, 127] width 366 height 168
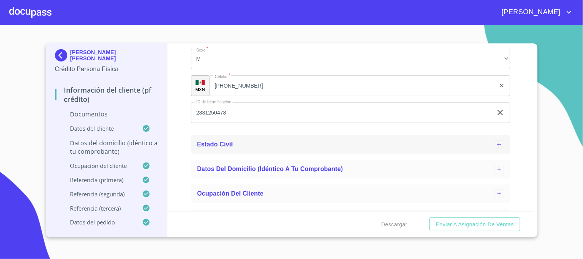
scroll to position [1238, 0]
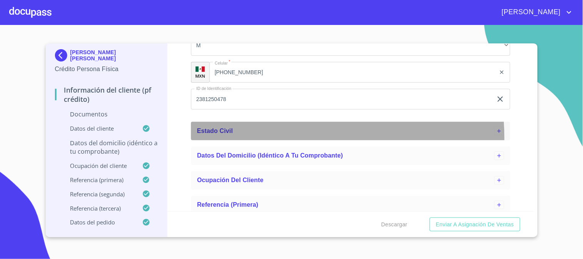
click at [263, 138] on div "Estado Civil" at bounding box center [350, 131] width 319 height 18
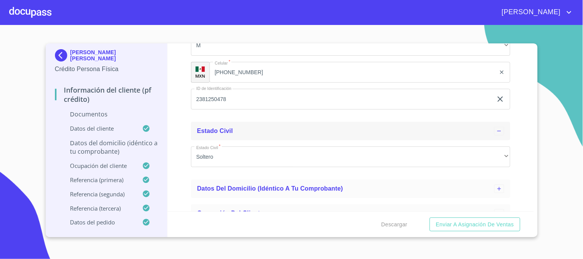
scroll to position [1280, 0]
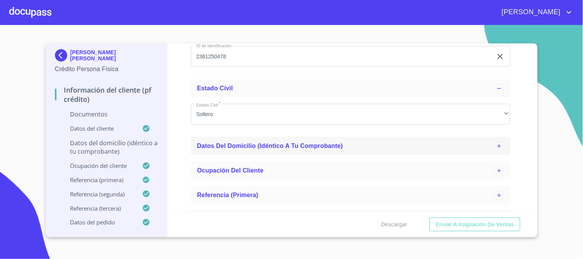
click at [262, 145] on span "Datos del domicilio (idéntico a tu comprobante)" at bounding box center [270, 146] width 146 height 7
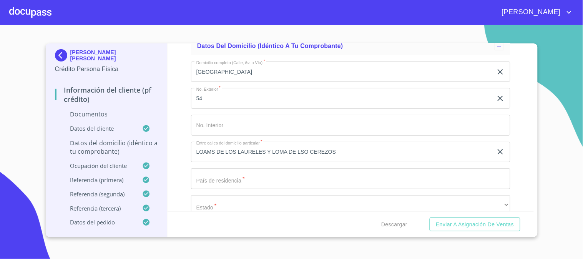
scroll to position [1366, 0]
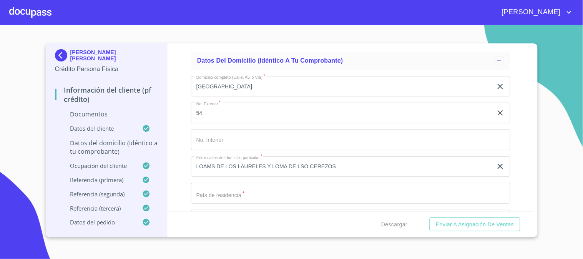
click at [214, 166] on input "LOAMS DE LOS LAURELES Y LOMA DE LSO CEREZOS" at bounding box center [342, 166] width 302 height 21
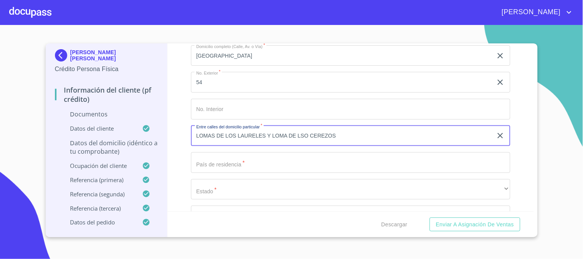
scroll to position [1408, 0]
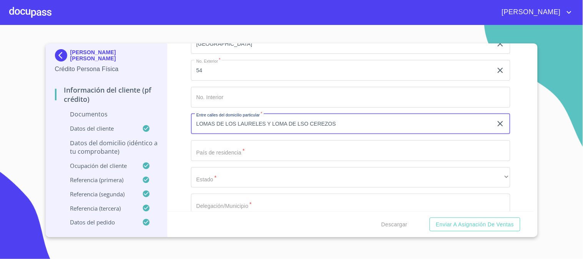
type input "LOMAS DE LOS LAURELES Y LOMA DE LSO CEREZOS"
click at [256, 162] on div "Domicilio completo (Calle, Av. o Vía)   * [GEOGRAPHIC_DATA] ​ No. Exterior   *…" at bounding box center [350, 190] width 319 height 327
click at [259, 154] on input "Documento de identificación   *" at bounding box center [350, 150] width 319 height 21
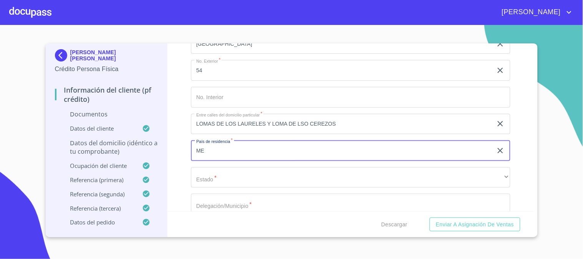
type input "M"
type input "[GEOGRAPHIC_DATA]"
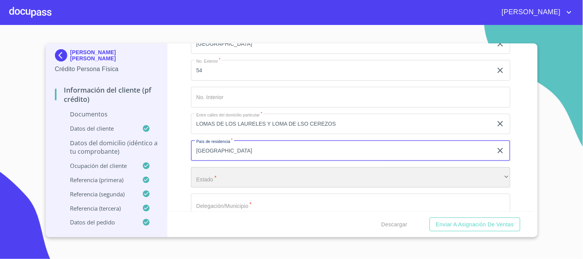
click at [209, 174] on div "​" at bounding box center [350, 177] width 319 height 21
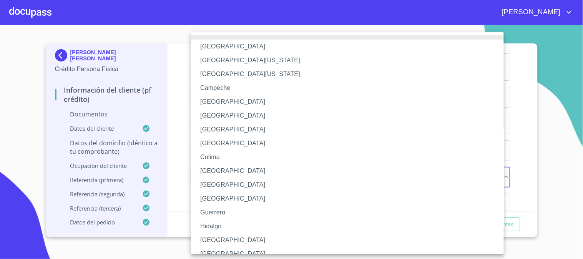
click at [229, 239] on li "[GEOGRAPHIC_DATA]" at bounding box center [350, 240] width 319 height 14
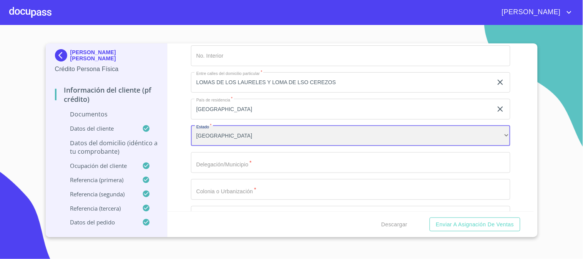
scroll to position [1493, 0]
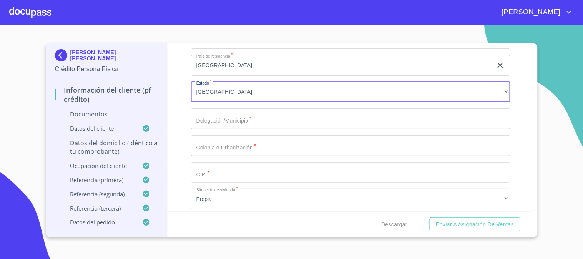
click at [273, 120] on input "Documento de identificación   *" at bounding box center [350, 118] width 319 height 21
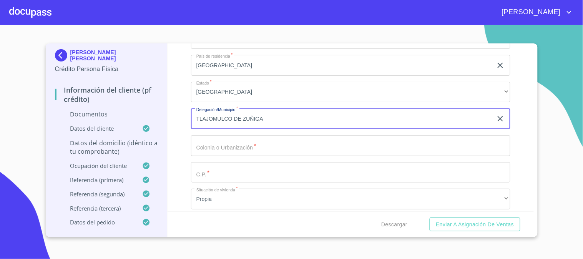
type input "TLAJOMULCO DE ZUÑIGA"
click at [239, 140] on input "Documento de identificación   *" at bounding box center [350, 145] width 319 height 21
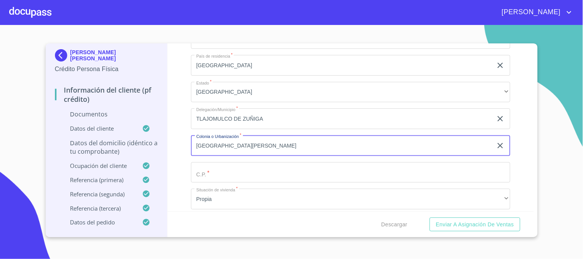
type input "[GEOGRAPHIC_DATA][PERSON_NAME]"
click at [266, 170] on input "Documento de identificación   *" at bounding box center [350, 172] width 319 height 21
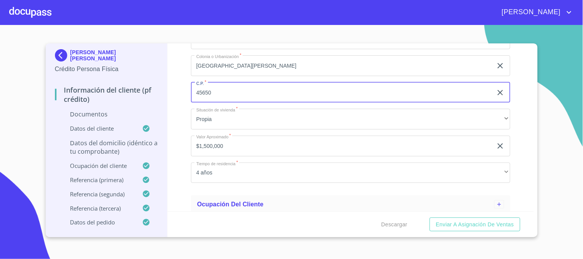
scroll to position [1579, 0]
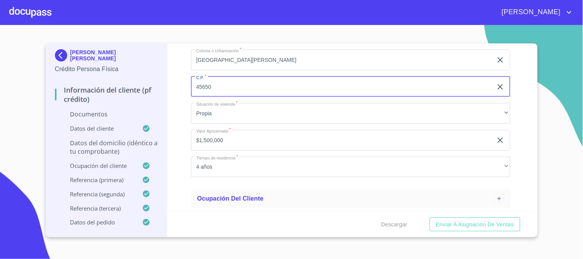
type input "45650"
click at [177, 129] on div "Información del cliente (PF crédito) Documentos Documento de identificación   *…" at bounding box center [350, 127] width 366 height 168
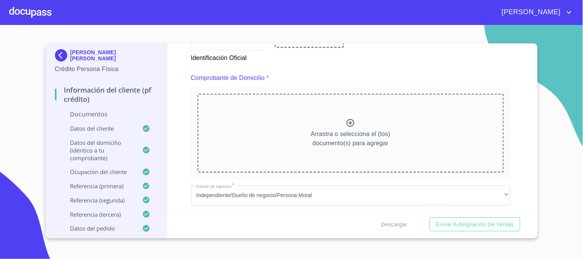
scroll to position [384, 0]
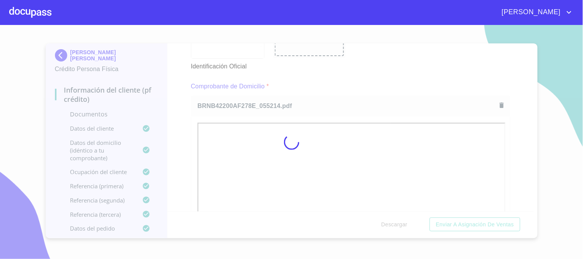
click at [186, 134] on div at bounding box center [291, 142] width 583 height 234
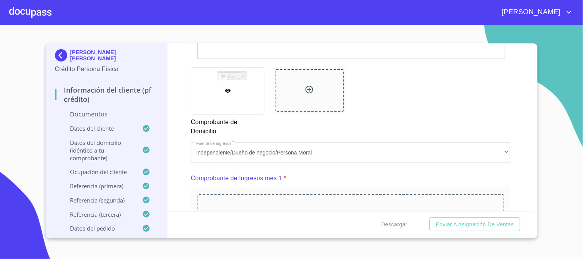
scroll to position [725, 0]
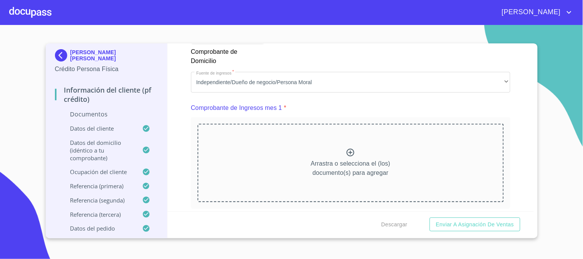
click at [510, 66] on div "Información del cliente (PF crédito) Documentos Documento de identificación   *…" at bounding box center [350, 127] width 366 height 168
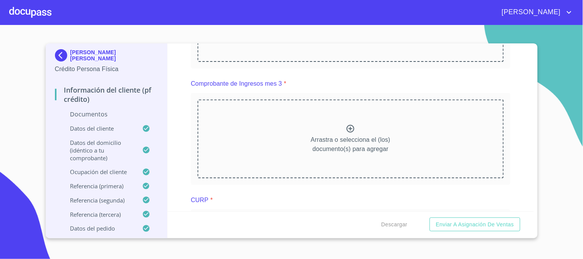
scroll to position [1109, 0]
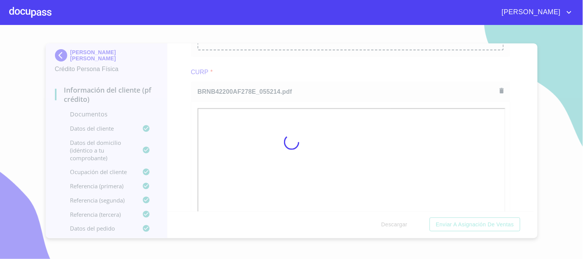
click at [183, 128] on div at bounding box center [291, 142] width 583 height 234
click at [530, 206] on div at bounding box center [291, 142] width 583 height 234
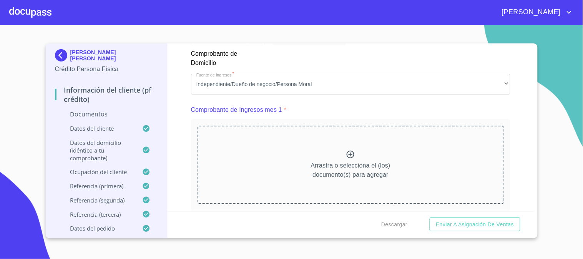
scroll to position [768, 0]
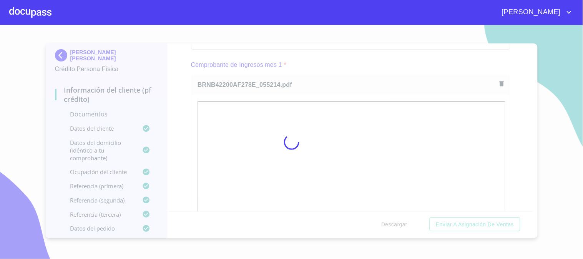
click at [516, 98] on div at bounding box center [291, 142] width 583 height 234
click at [530, 207] on div at bounding box center [291, 142] width 583 height 234
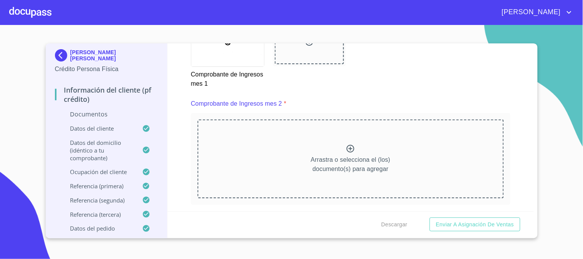
scroll to position [1070, 0]
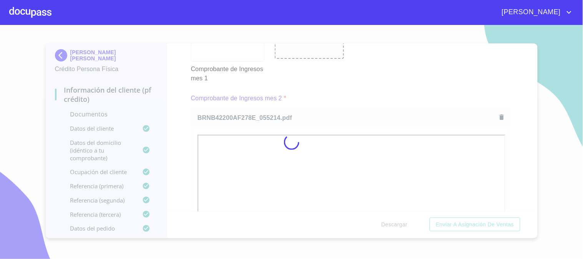
click at [177, 145] on div at bounding box center [291, 142] width 583 height 234
click at [530, 208] on div at bounding box center [291, 142] width 583 height 234
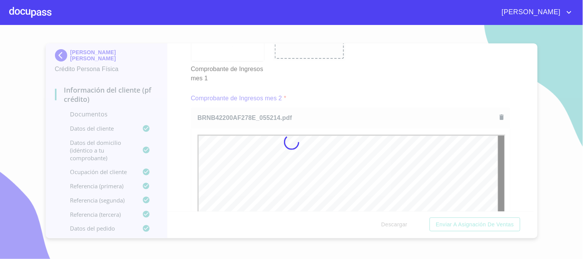
click at [530, 208] on div at bounding box center [291, 142] width 583 height 234
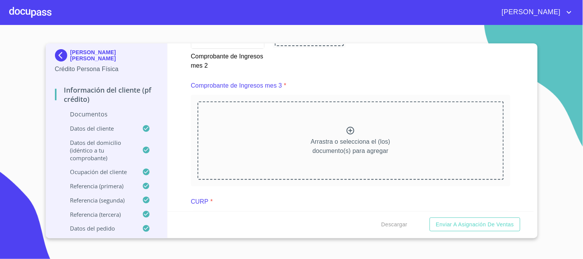
scroll to position [1464, 0]
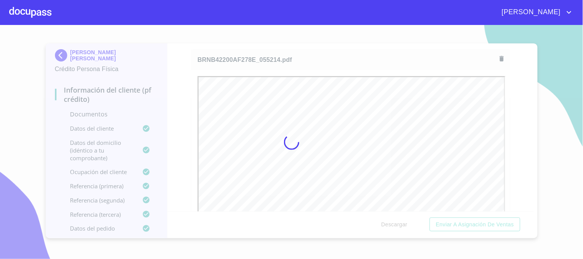
click at [191, 102] on div at bounding box center [291, 142] width 583 height 234
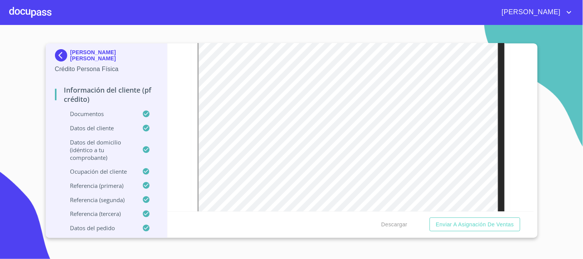
scroll to position [2232, 0]
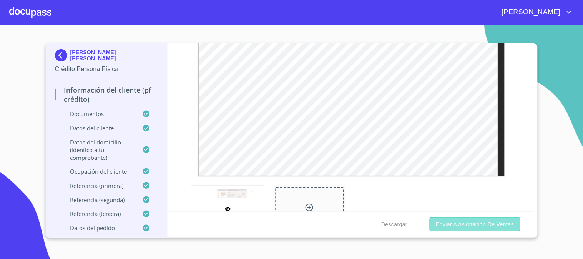
click at [455, 225] on span "Enviar a Asignación de Ventas" at bounding box center [475, 225] width 78 height 10
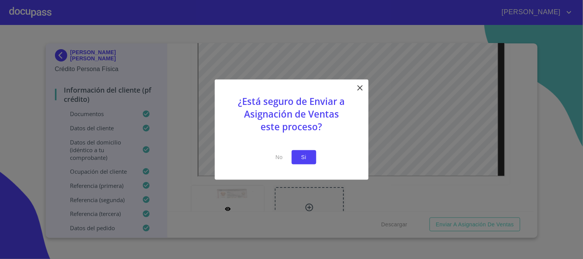
click at [310, 158] on button "Si" at bounding box center [304, 157] width 25 height 14
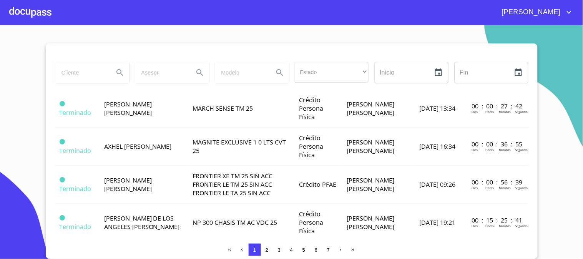
scroll to position [469, 0]
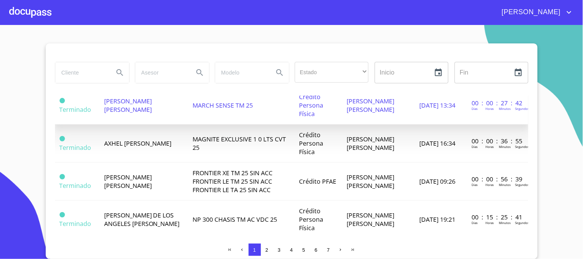
click at [136, 122] on td "[PERSON_NAME] [PERSON_NAME]" at bounding box center [143, 105] width 88 height 38
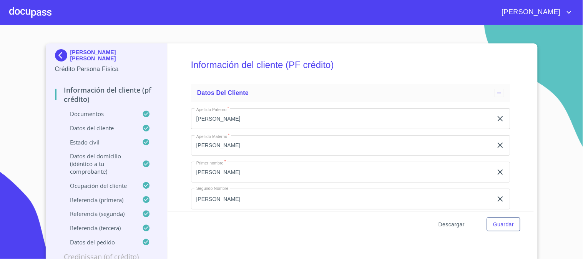
click at [454, 223] on span "Descargar" at bounding box center [451, 225] width 26 height 10
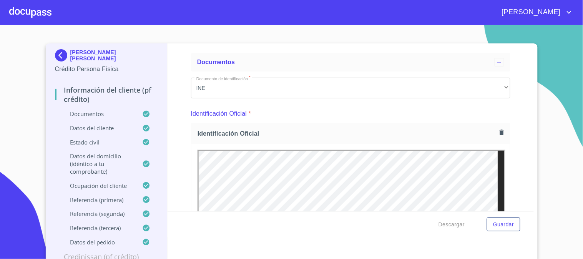
scroll to position [43, 0]
